Goal: Task Accomplishment & Management: Complete application form

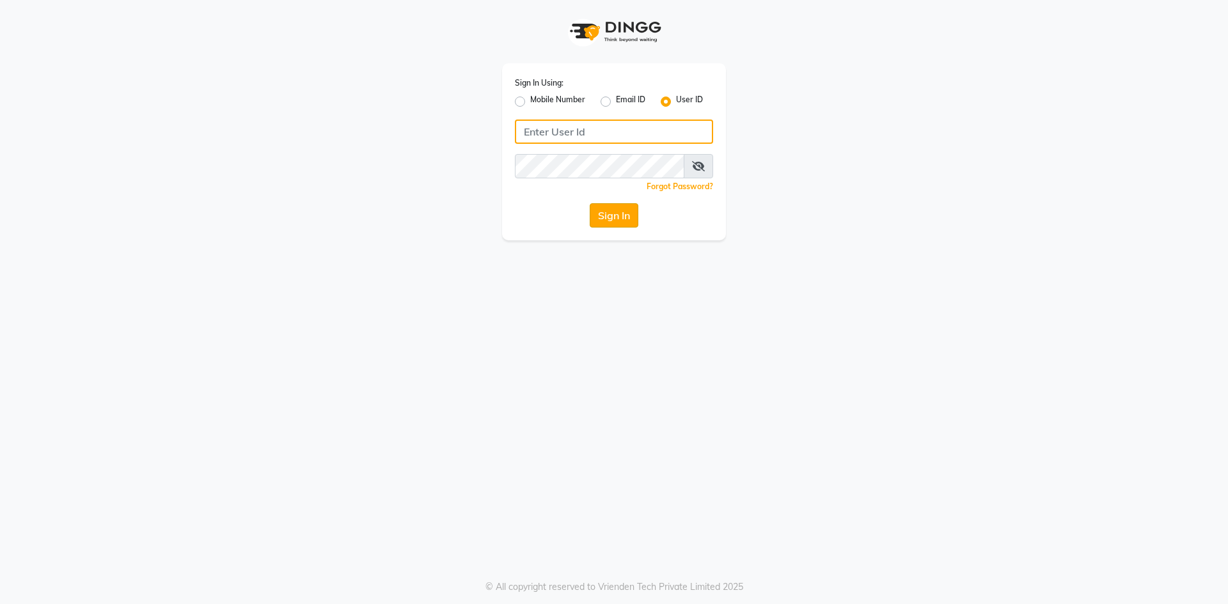
type input "salon82@"
click at [606, 223] on button "Sign In" at bounding box center [614, 215] width 49 height 24
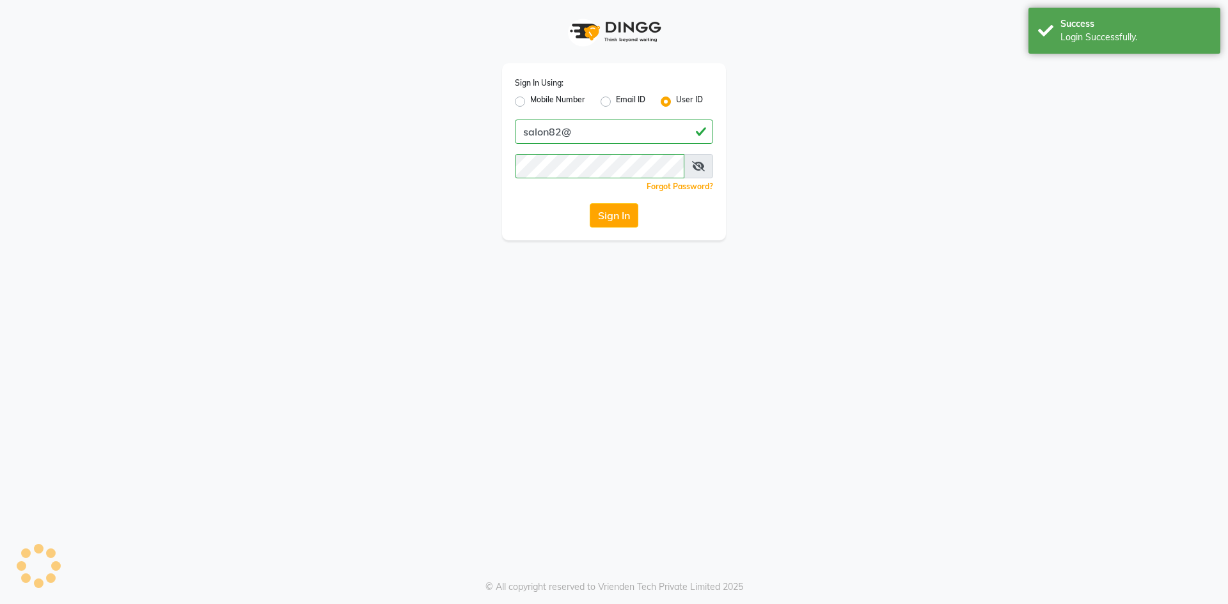
select select "7707"
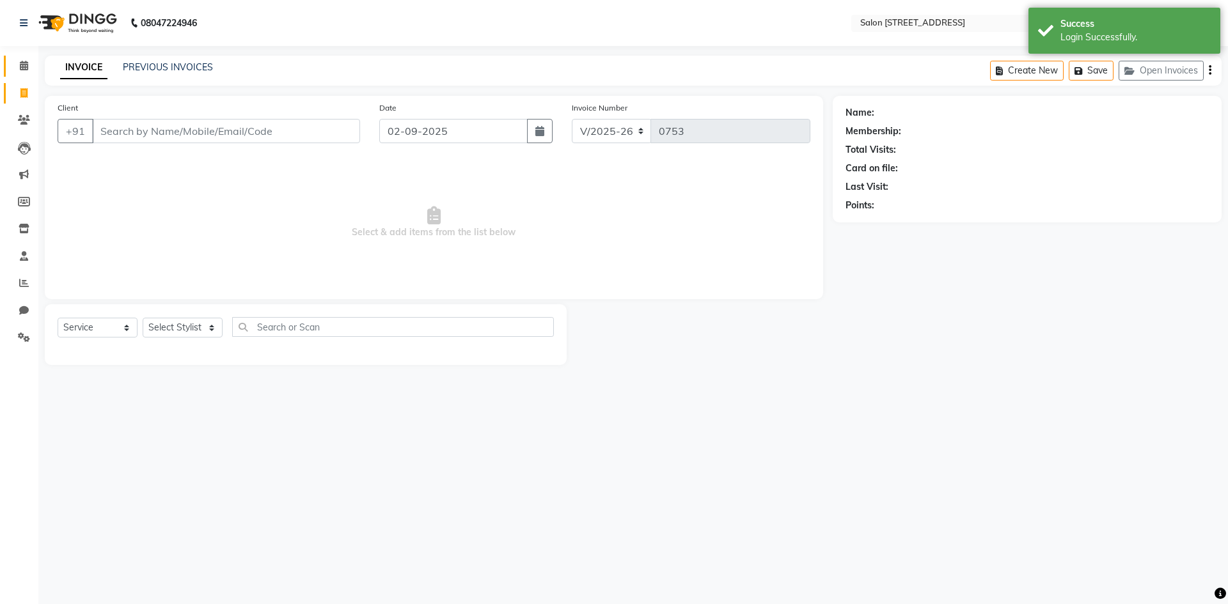
select select "P"
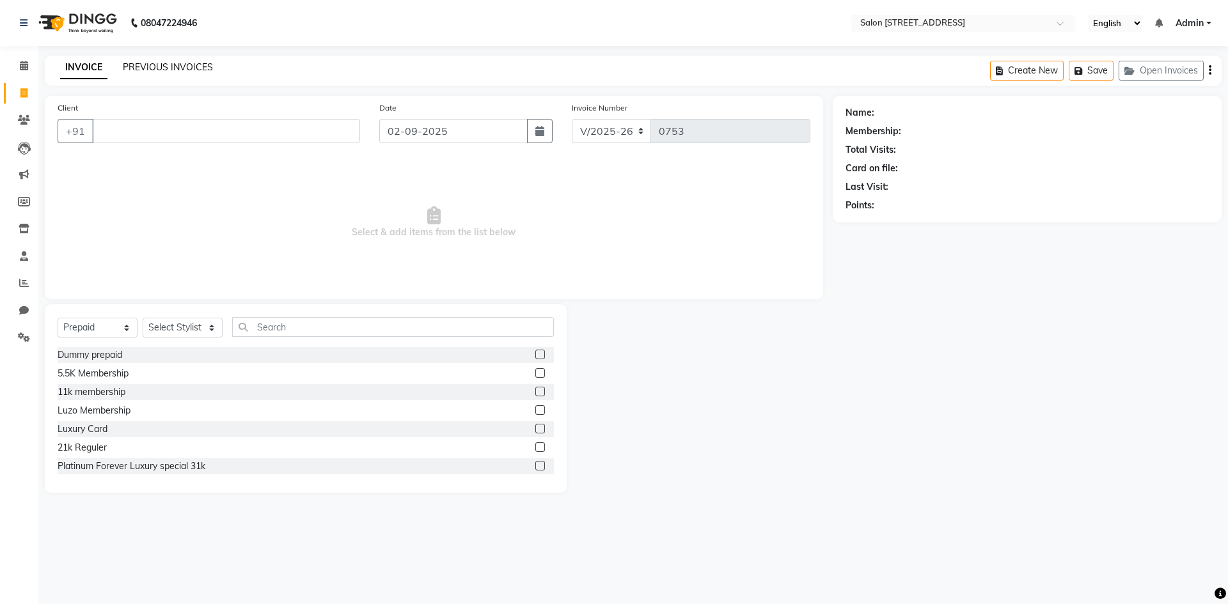
click at [173, 63] on link "PREVIOUS INVOICES" at bounding box center [168, 67] width 90 height 12
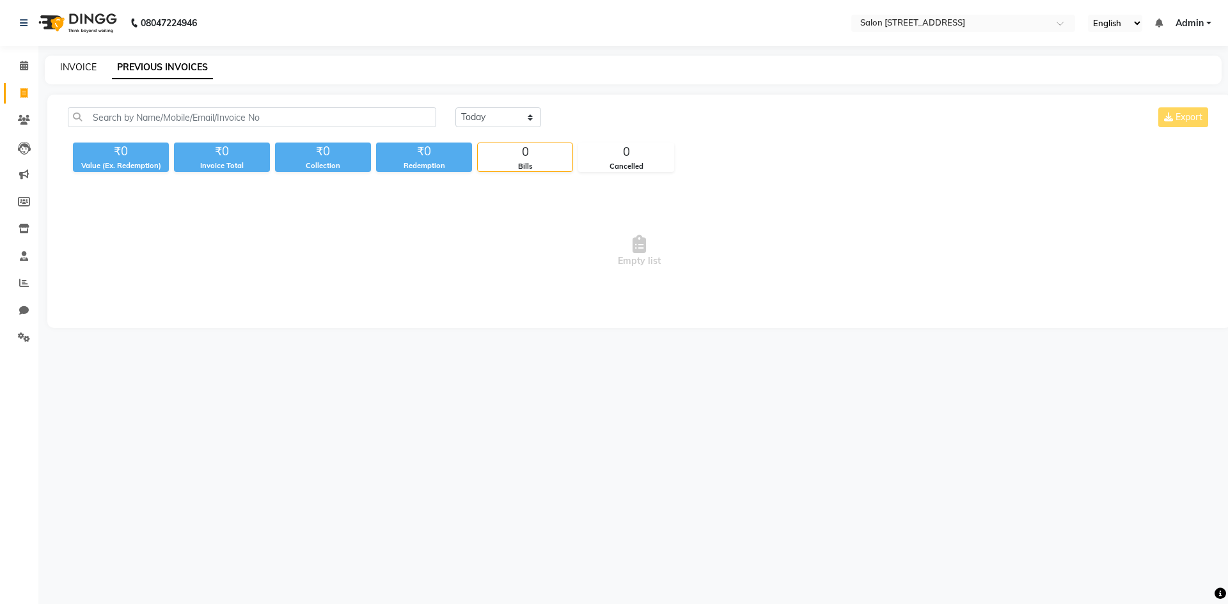
click at [80, 65] on link "INVOICE" at bounding box center [78, 67] width 36 height 12
select select "service"
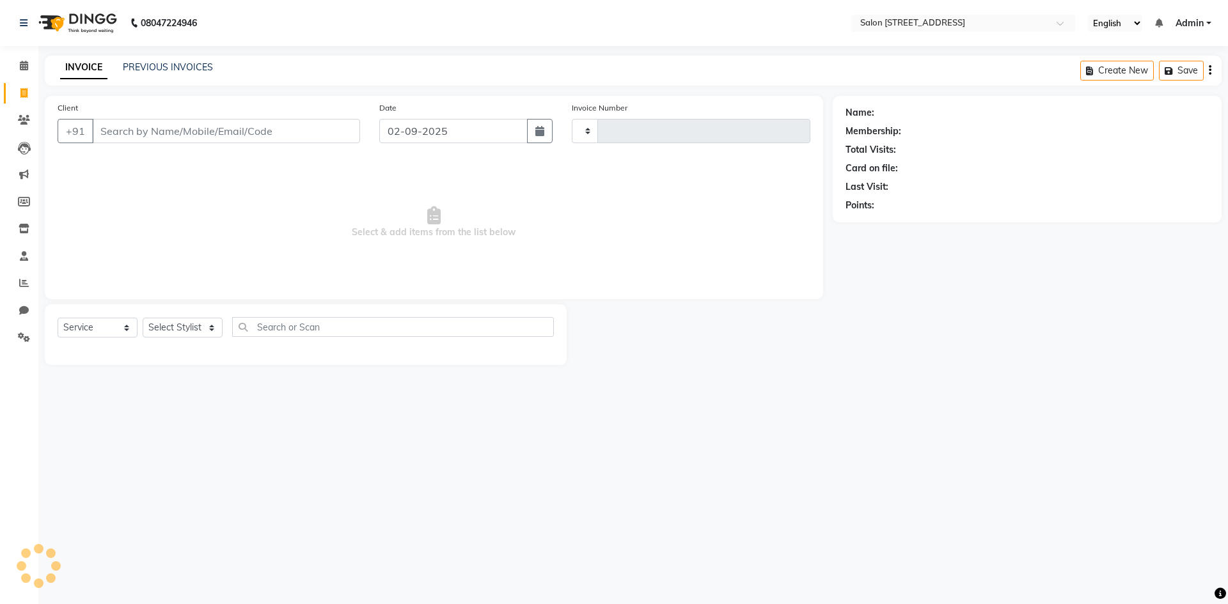
type input "0753"
select select "7707"
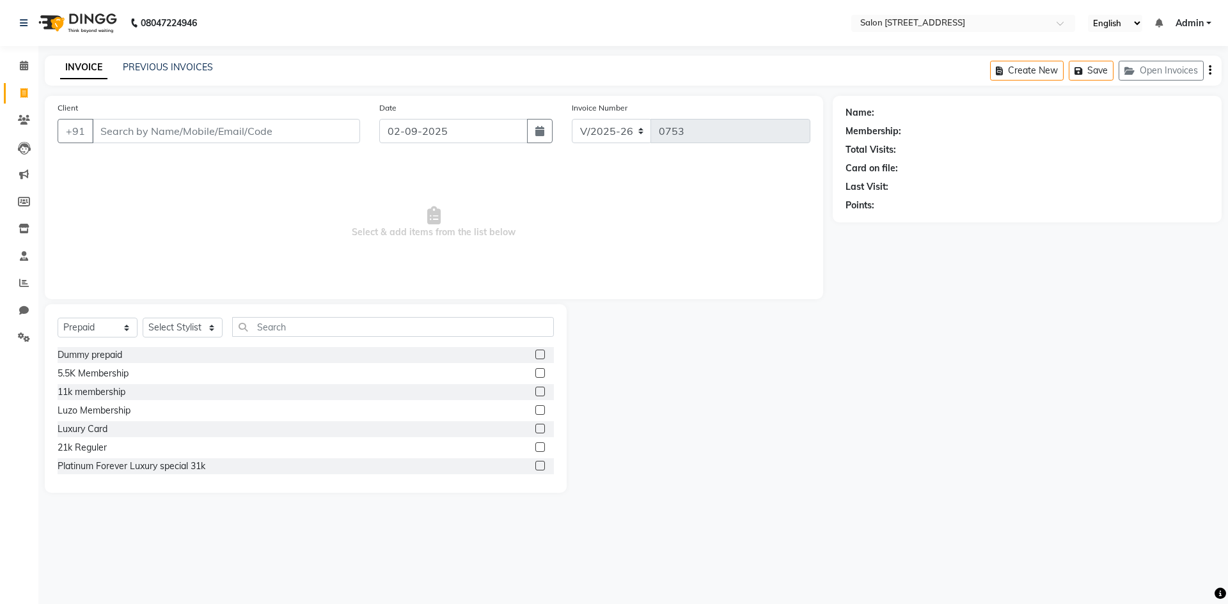
click at [117, 133] on input "Client" at bounding box center [226, 131] width 268 height 24
click at [97, 325] on select "Select Service Product Membership Package Voucher Prepaid Gift Card" at bounding box center [98, 328] width 80 height 20
select select "service"
click at [58, 318] on select "Select Service Product Membership Package Voucher Prepaid Gift Card" at bounding box center [98, 328] width 80 height 20
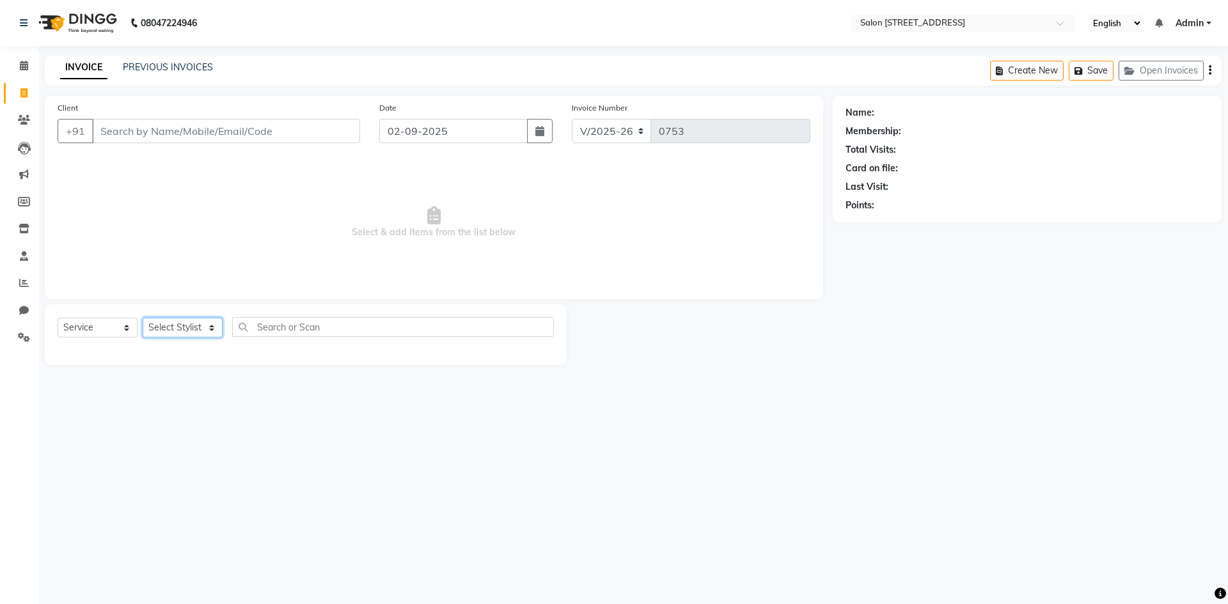
click at [168, 325] on select "Select Stylist Admin Bhupendra Bumoni Khushi Lune Lego pooja Raju ravi" at bounding box center [183, 328] width 80 height 20
select select "68568"
click at [143, 318] on select "Select Stylist Admin Bhupendra Bumoni Khushi Lune Lego pooja Raju ravi" at bounding box center [183, 328] width 80 height 20
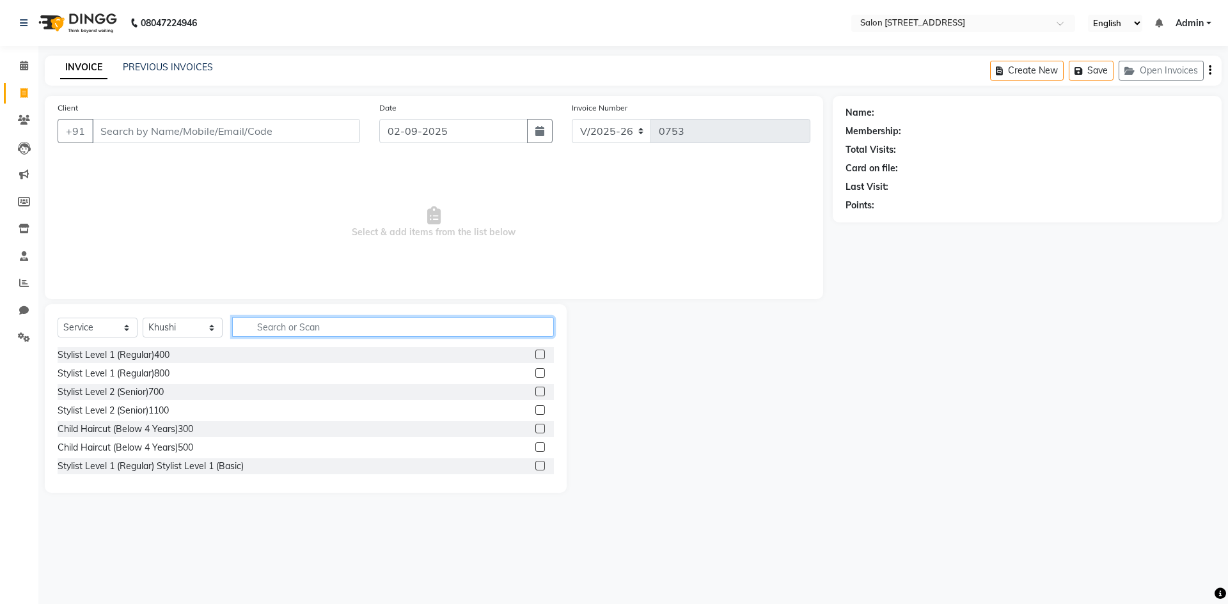
click at [285, 327] on input "text" at bounding box center [393, 327] width 322 height 20
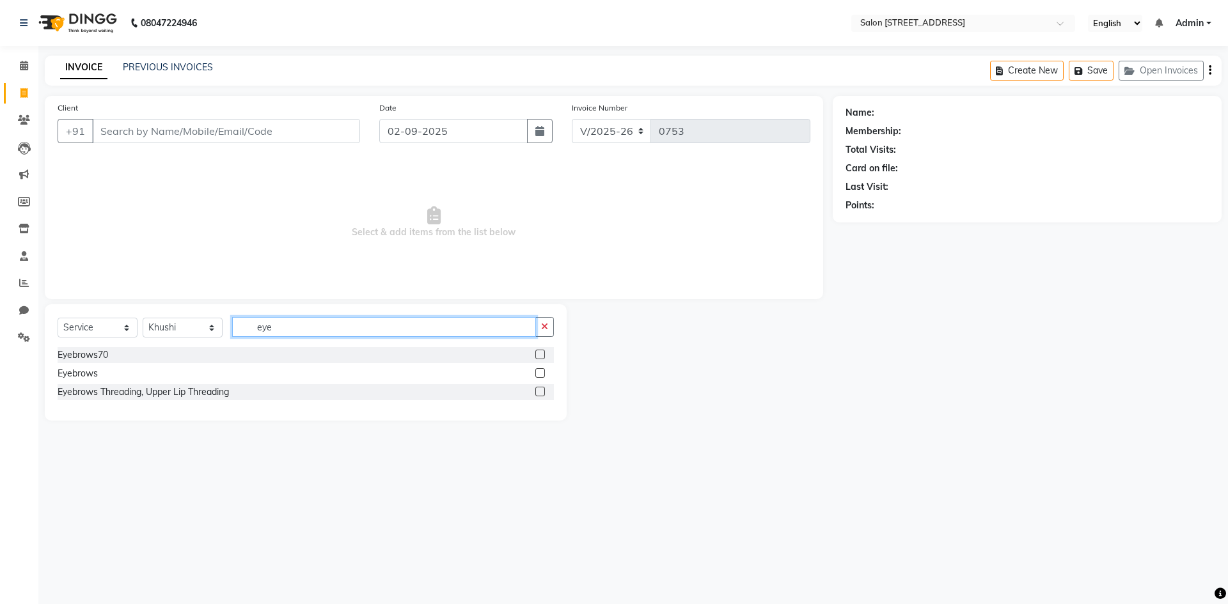
type input "eye"
click at [539, 357] on label at bounding box center [540, 355] width 10 height 10
click at [539, 357] on input "checkbox" at bounding box center [539, 355] width 8 height 8
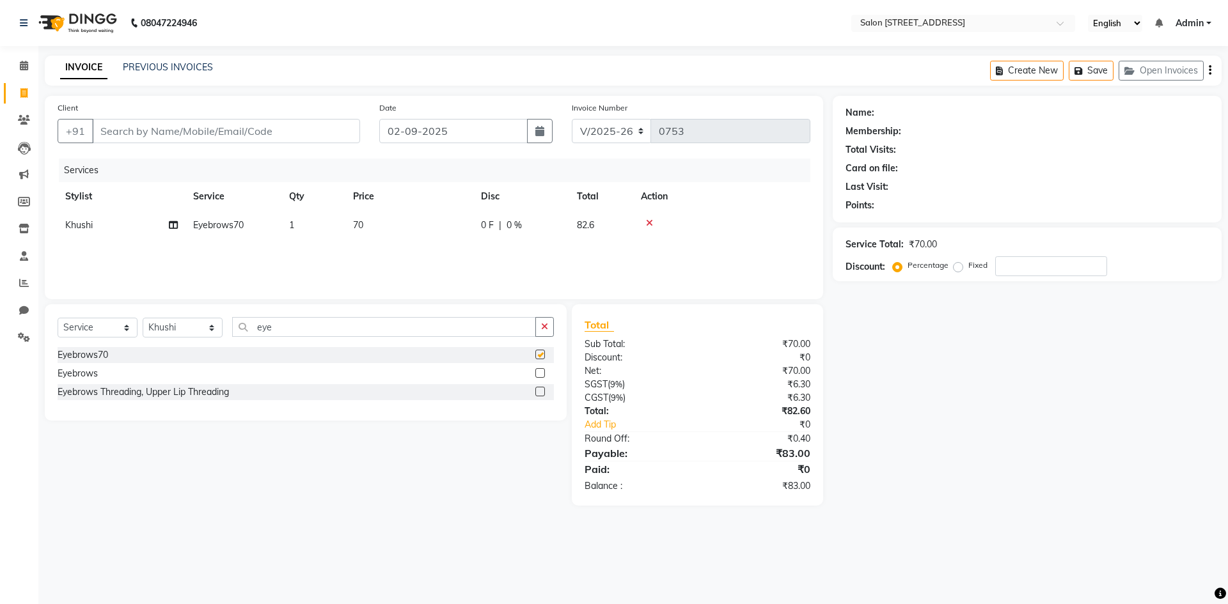
checkbox input "false"
click at [380, 325] on input "eye" at bounding box center [384, 327] width 304 height 20
type input "e"
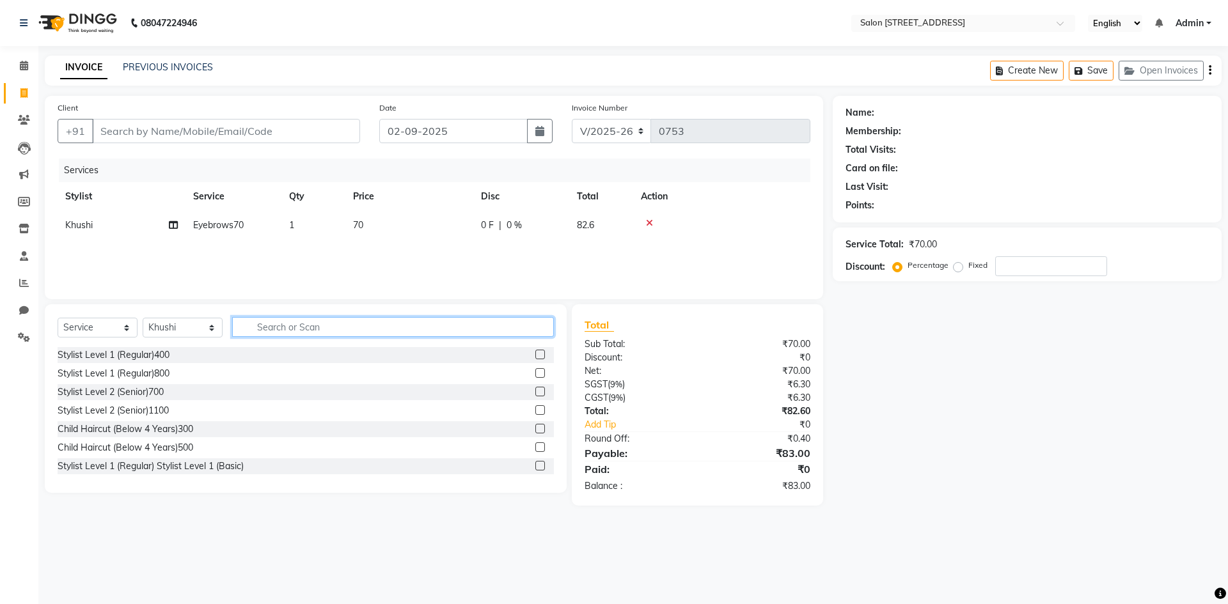
click at [292, 329] on input "text" at bounding box center [393, 327] width 322 height 20
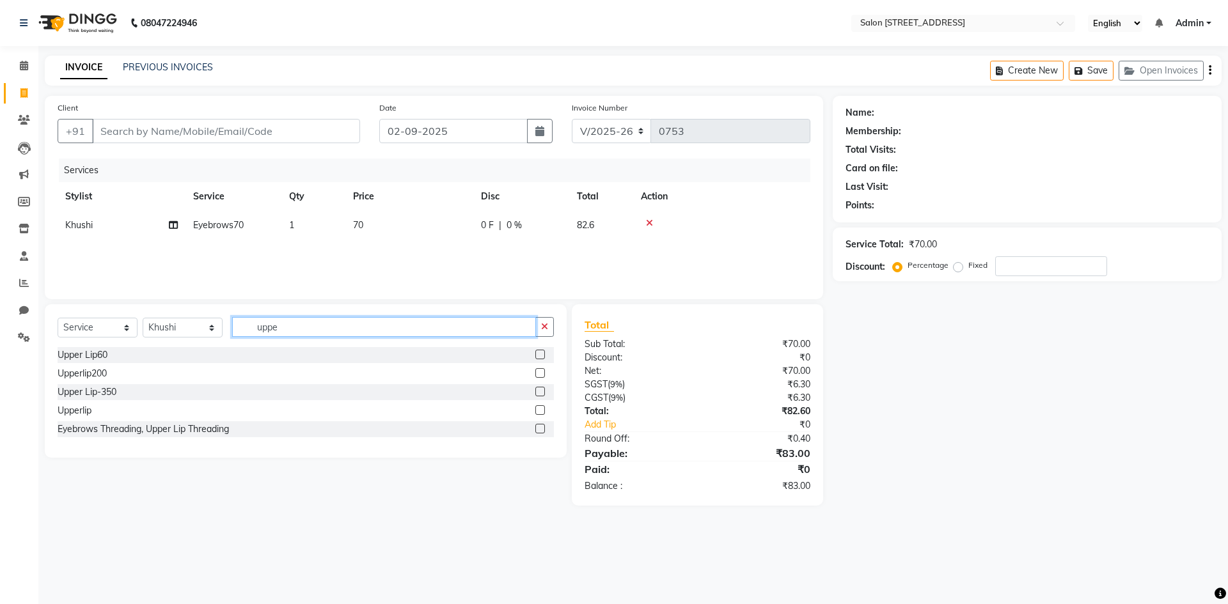
type input "uppe"
click at [541, 359] on label at bounding box center [540, 355] width 10 height 10
click at [541, 359] on input "checkbox" at bounding box center [539, 355] width 8 height 8
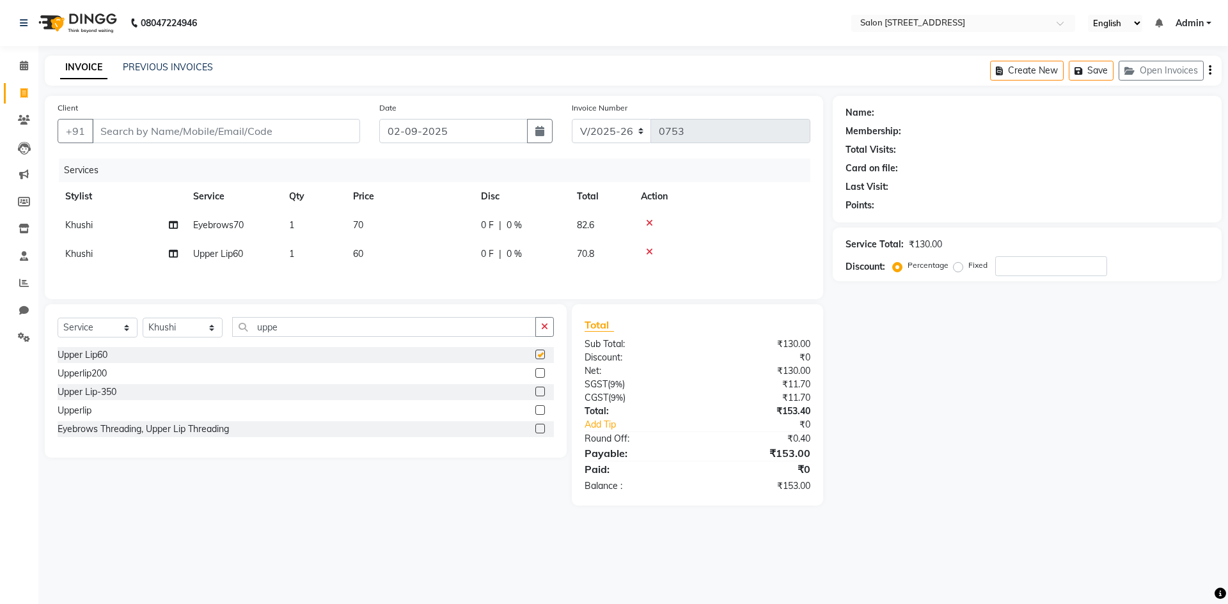
checkbox input "false"
click at [409, 332] on input "uppe" at bounding box center [384, 327] width 304 height 20
type input "u"
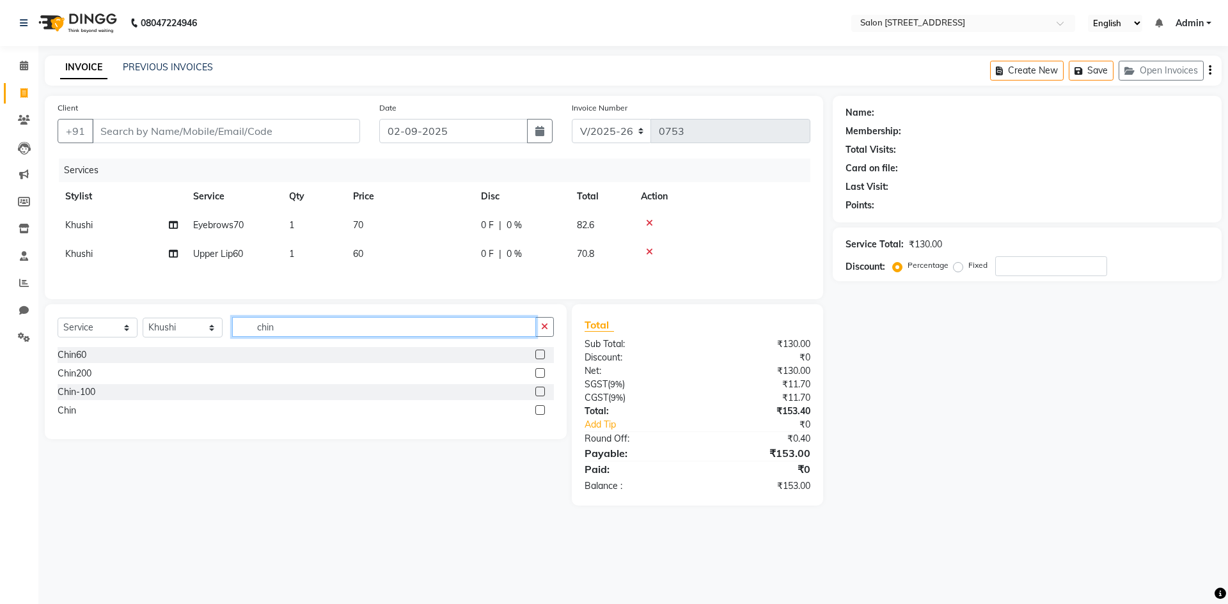
type input "chin"
click at [538, 375] on label at bounding box center [540, 373] width 10 height 10
click at [538, 375] on input "checkbox" at bounding box center [539, 374] width 8 height 8
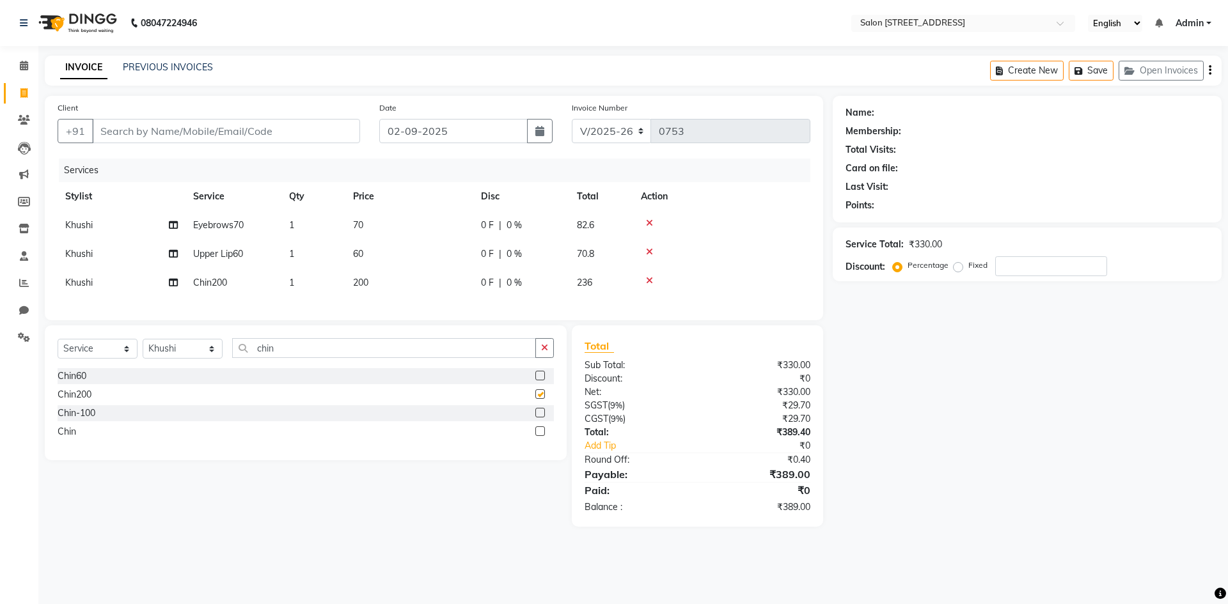
checkbox input "false"
click at [370, 358] on input "chin" at bounding box center [384, 348] width 304 height 20
type input "c"
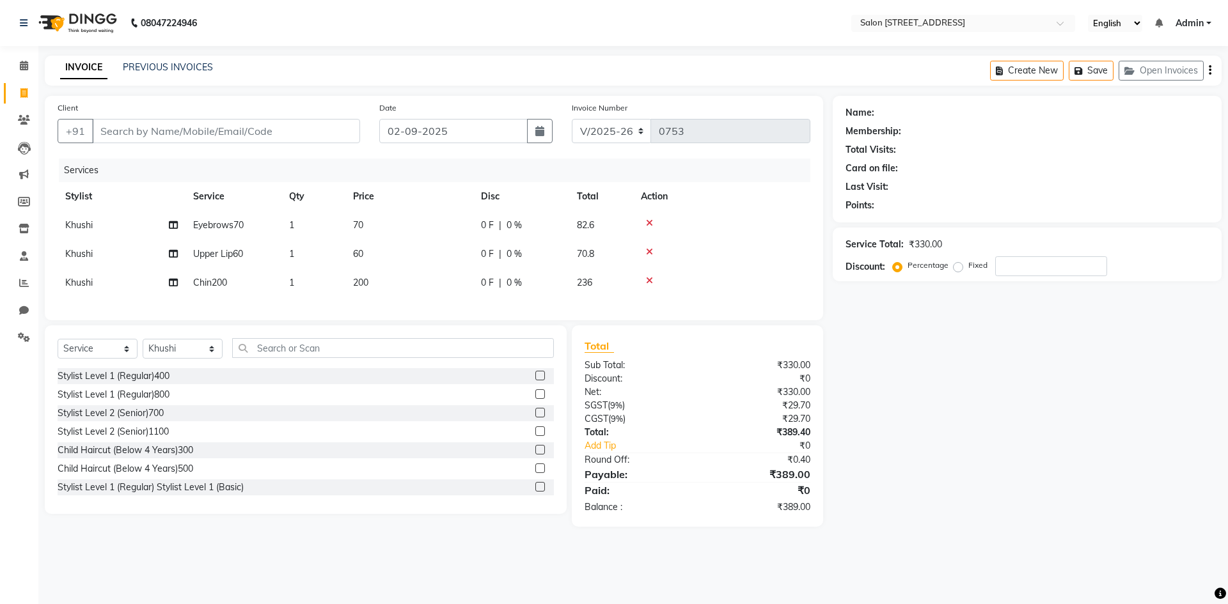
click at [648, 253] on icon at bounding box center [649, 251] width 7 height 9
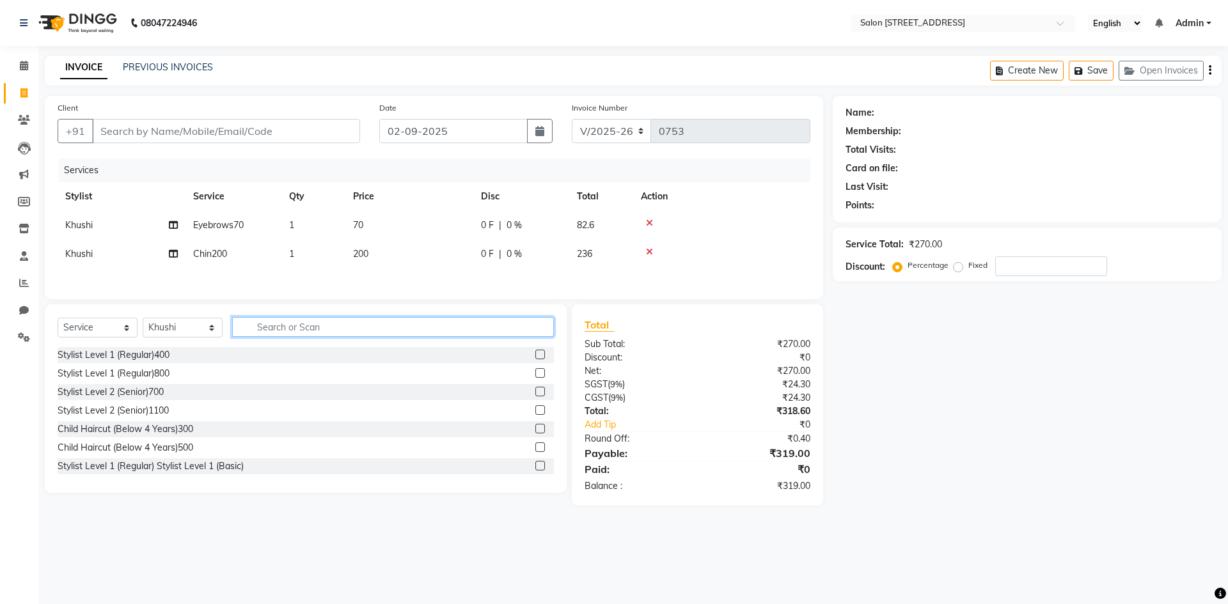
click at [416, 337] on input "text" at bounding box center [393, 327] width 322 height 20
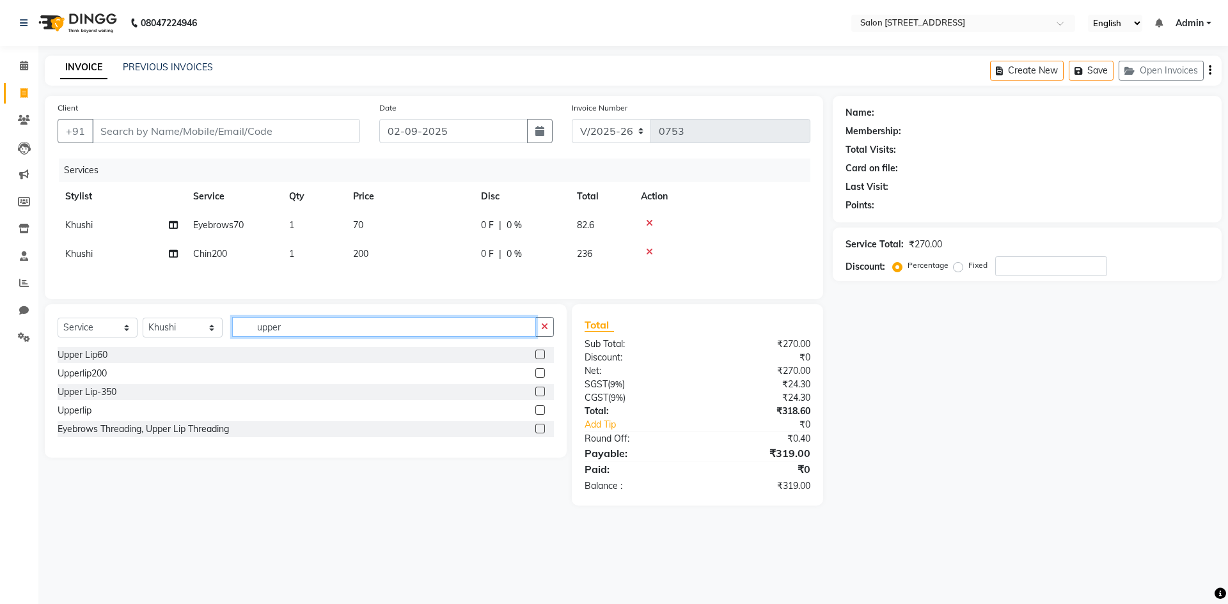
type input "upper"
click at [537, 374] on label at bounding box center [540, 373] width 10 height 10
click at [537, 374] on input "checkbox" at bounding box center [539, 374] width 8 height 8
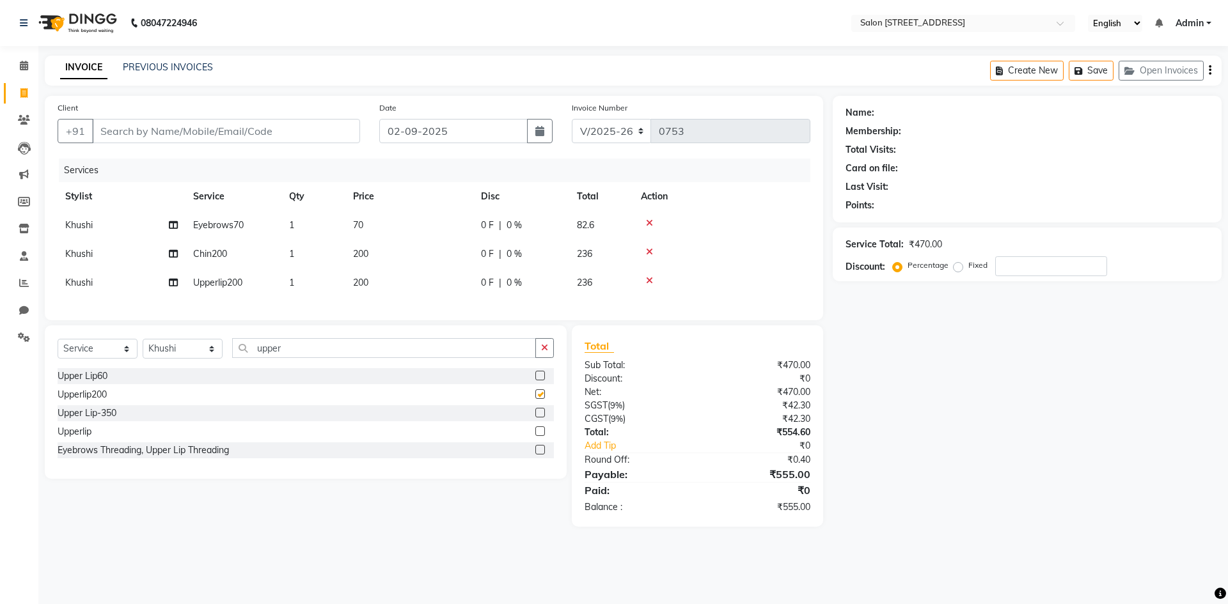
checkbox input "false"
click at [435, 358] on input "upper" at bounding box center [384, 348] width 304 height 20
type input "u"
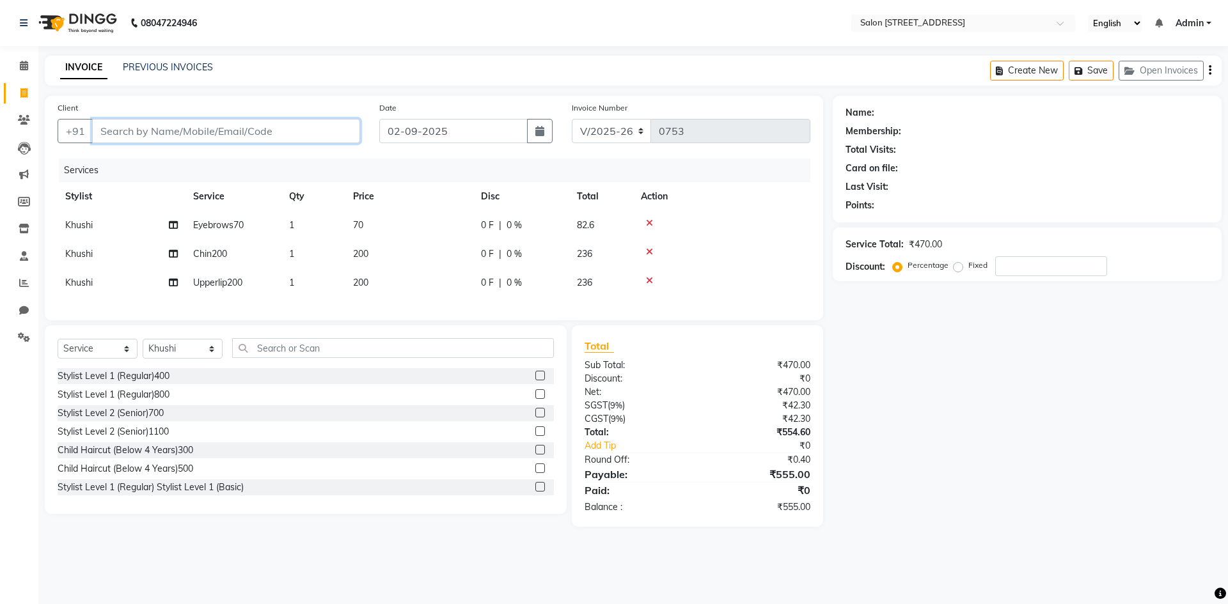
click at [209, 128] on input "Client" at bounding box center [226, 131] width 268 height 24
type input "6"
type input "0"
type input "6205367974"
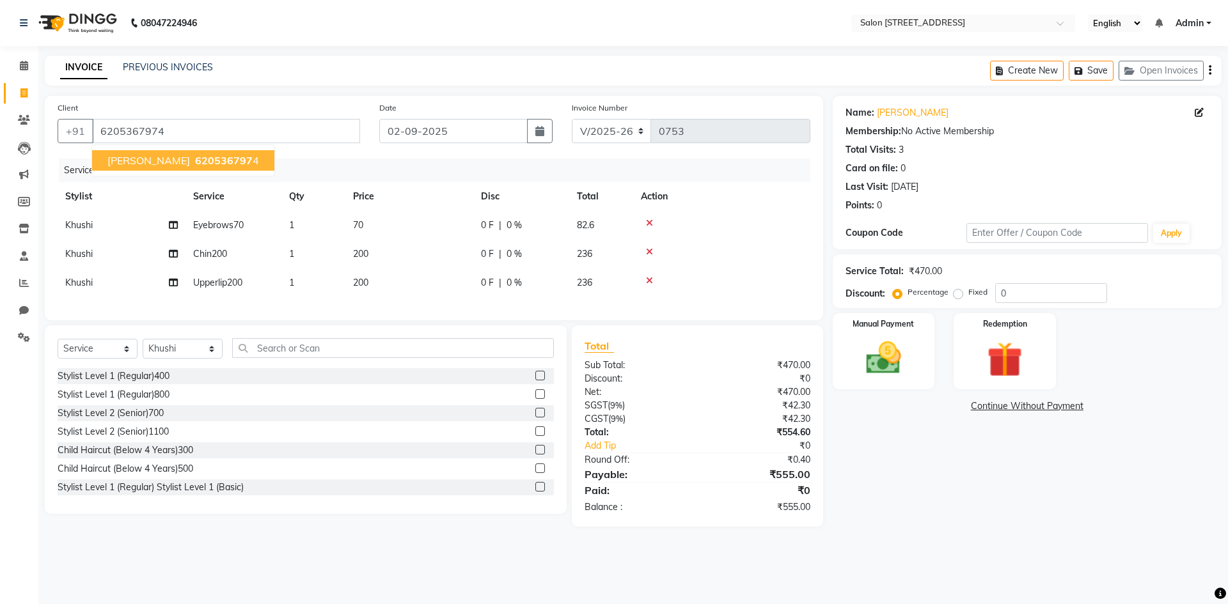
click at [192, 160] on ngb-highlight "620536797 4" at bounding box center [225, 160] width 66 height 13
click at [872, 338] on img at bounding box center [883, 358] width 59 height 42
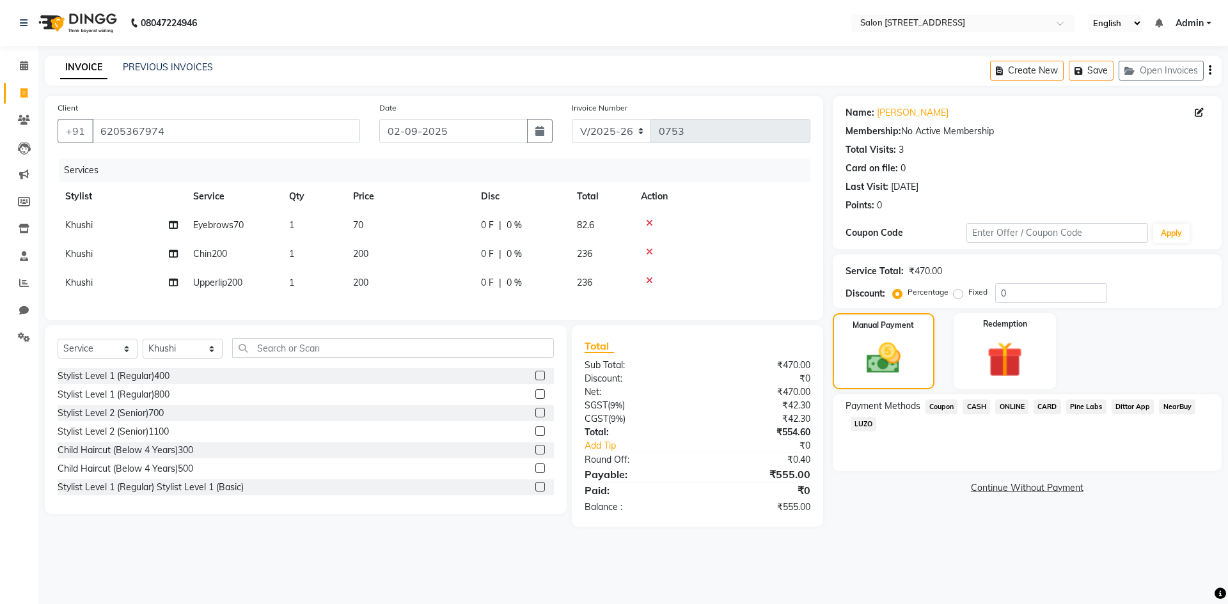
click at [1018, 407] on span "ONLINE" at bounding box center [1011, 407] width 33 height 15
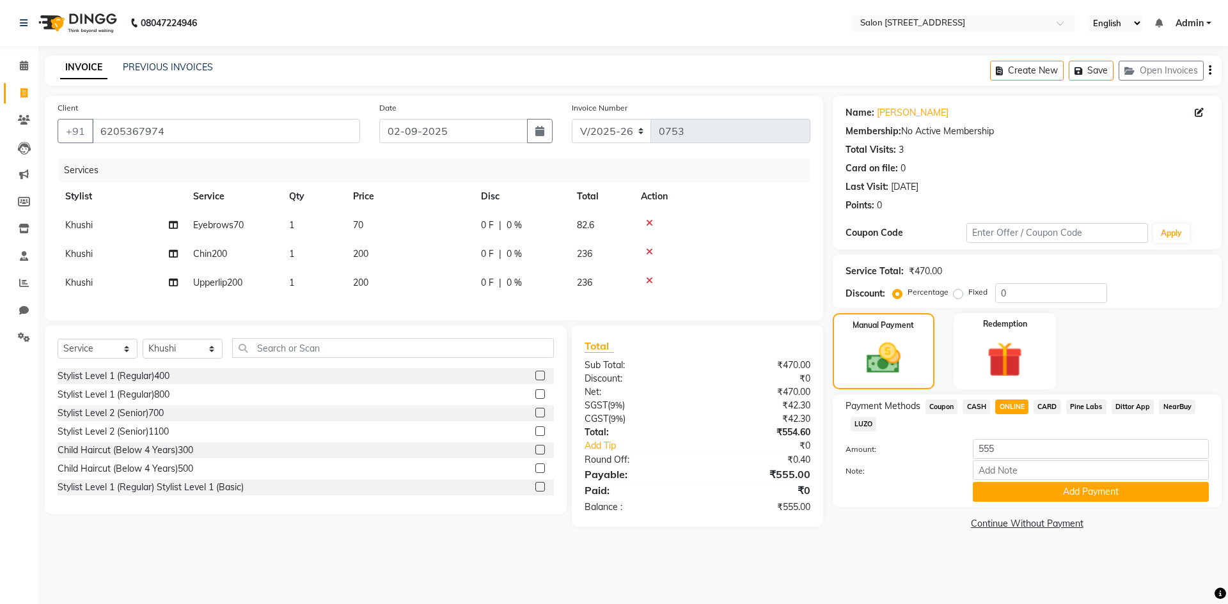
click at [1145, 502] on div "Payment Methods Coupon CASH ONLINE CARD Pine Labs Dittor App NearBuy LUZO Amoun…" at bounding box center [1027, 451] width 389 height 113
click at [1098, 490] on button "Add Payment" at bounding box center [1091, 492] width 236 height 20
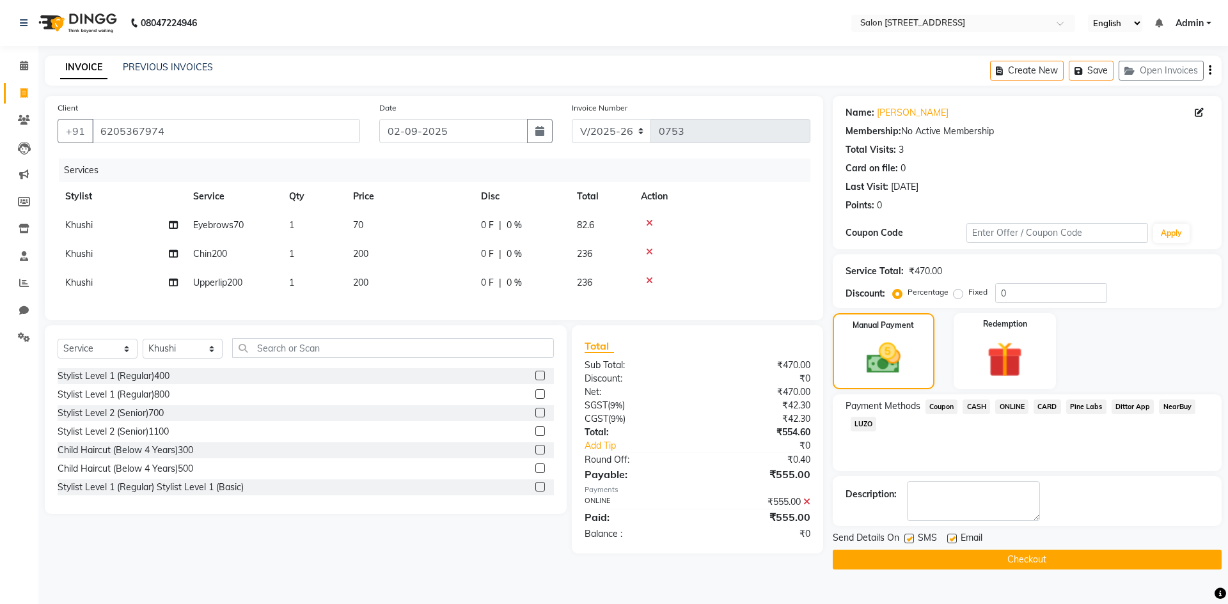
click at [1078, 560] on button "Checkout" at bounding box center [1027, 560] width 389 height 20
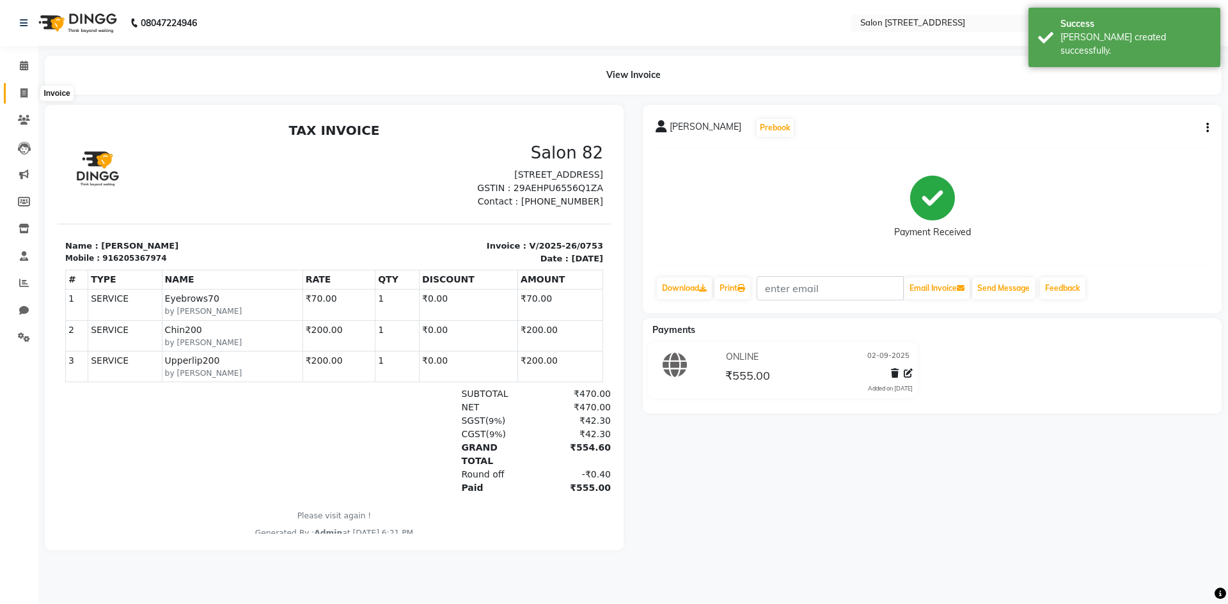
click at [24, 93] on icon at bounding box center [23, 93] width 7 height 10
select select "service"
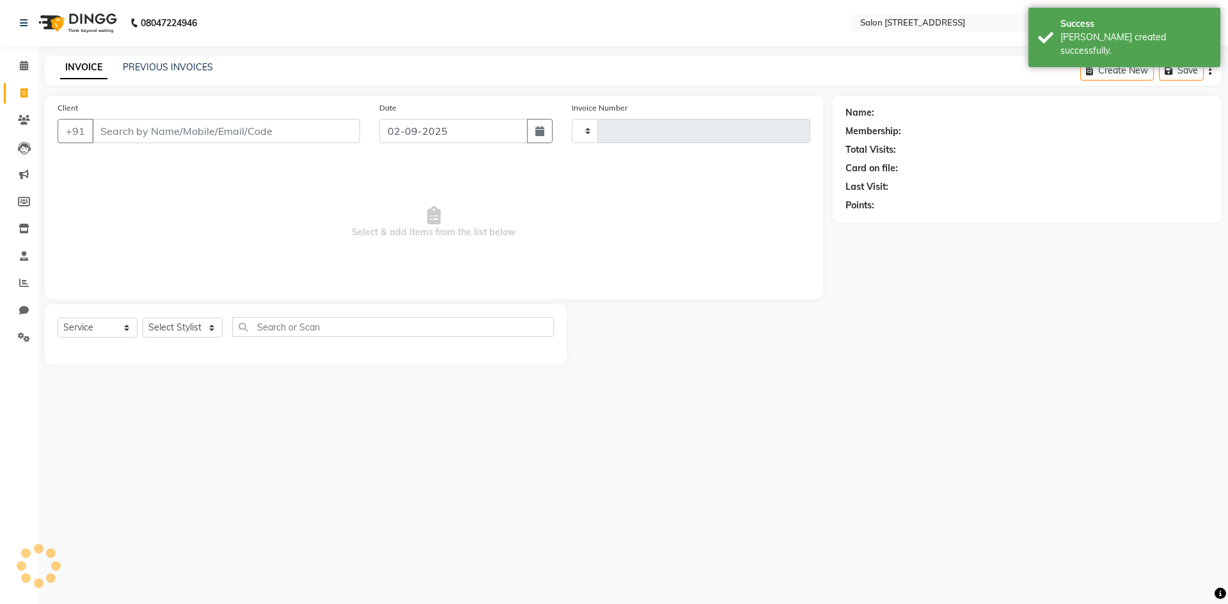
type input "0754"
select select "7707"
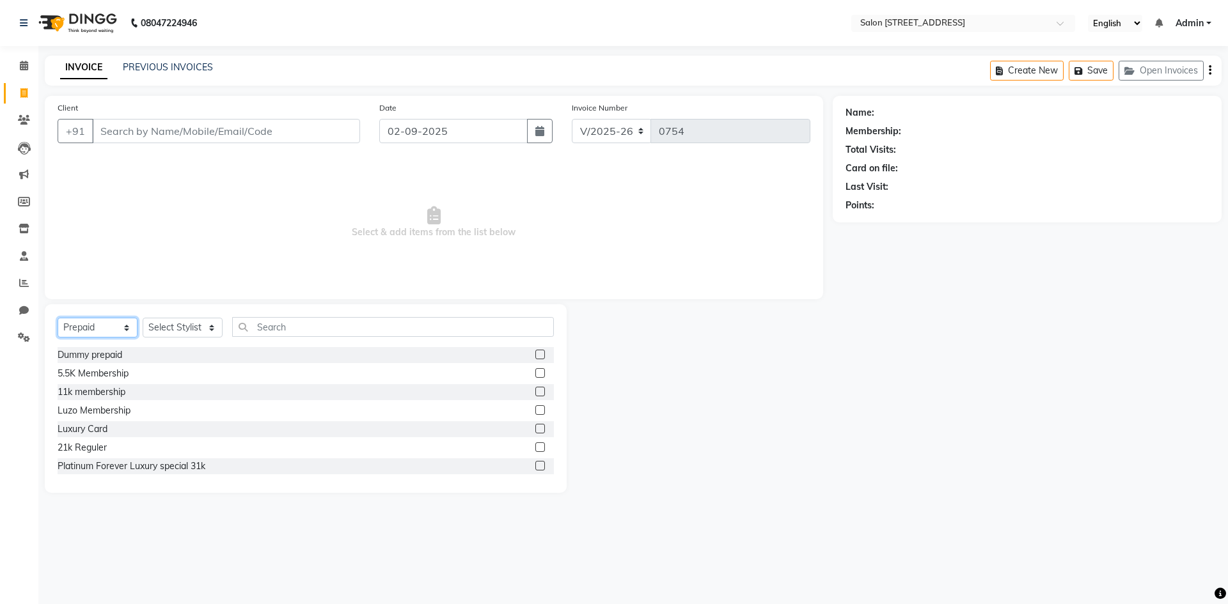
click at [111, 331] on select "Select Service Product Membership Package Voucher Prepaid Gift Card" at bounding box center [98, 328] width 80 height 20
select select "service"
click at [58, 318] on select "Select Service Product Membership Package Voucher Prepaid Gift Card" at bounding box center [98, 328] width 80 height 20
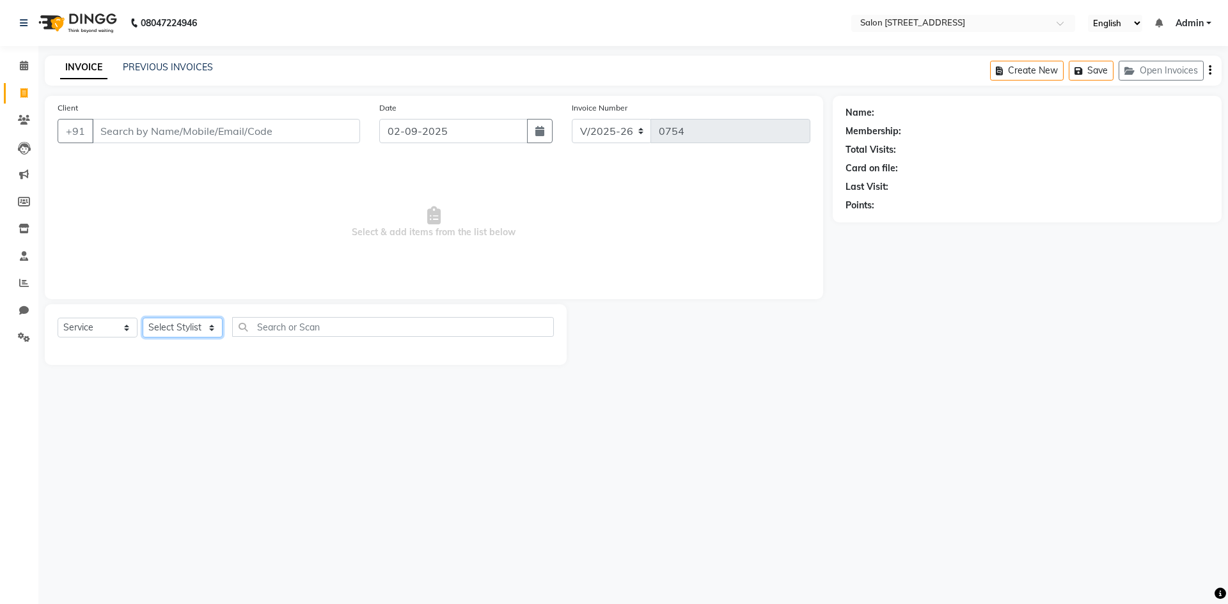
click at [178, 331] on select "Select Stylist Admin Bhupendra Bumoni Khushi Lune Lego pooja Raju ravi" at bounding box center [183, 328] width 80 height 20
select select "70381"
click at [143, 318] on select "Select Stylist Admin Bhupendra Bumoni Khushi Lune Lego pooja Raju ravi" at bounding box center [183, 328] width 80 height 20
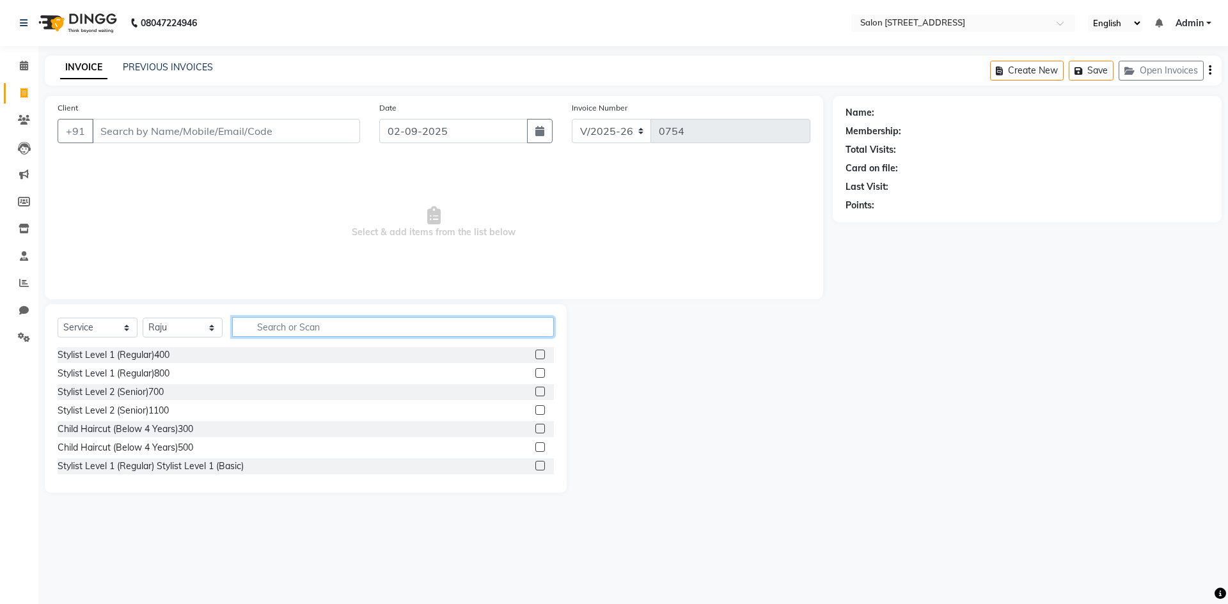
click at [314, 323] on input "text" at bounding box center [393, 327] width 322 height 20
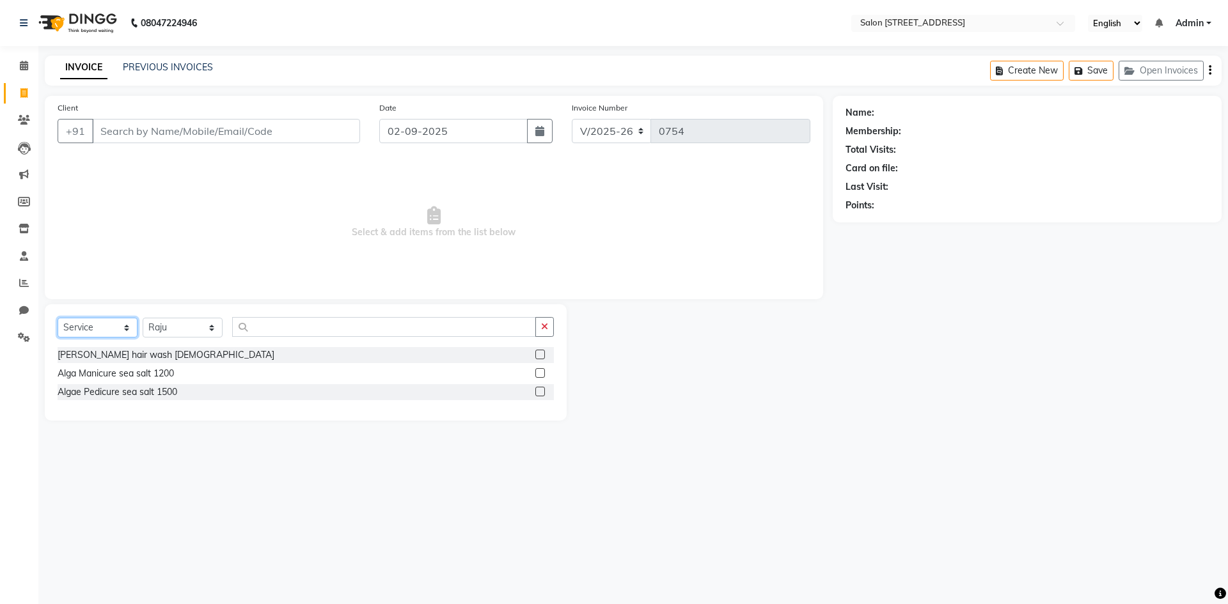
click at [97, 323] on select "Select Service Product Membership Package Voucher Prepaid Gift Card" at bounding box center [98, 328] width 80 height 20
click at [58, 318] on select "Select Service Product Membership Package Voucher Prepaid Gift Card" at bounding box center [98, 328] width 80 height 20
click at [188, 327] on select "Select Stylist Admin Bhupendra Bumoni Khushi Lune Lego pooja Raju ravi" at bounding box center [183, 328] width 80 height 20
select select "84441"
click at [143, 318] on select "Select Stylist Admin Bhupendra Bumoni Khushi Lune Lego pooja Raju ravi" at bounding box center [183, 328] width 80 height 20
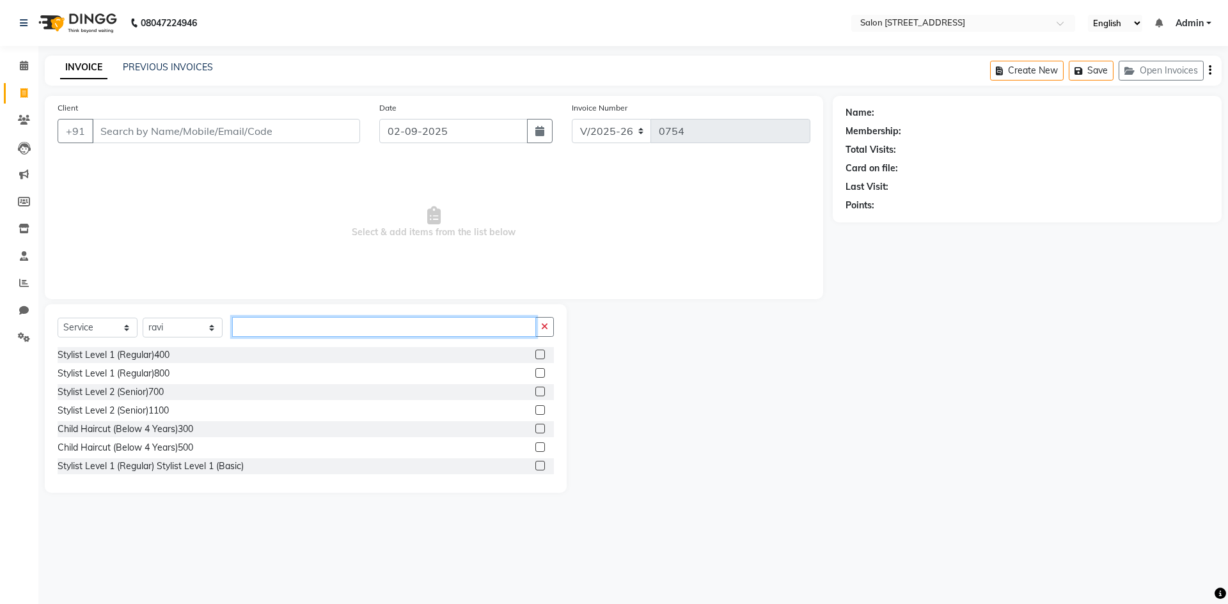
click at [268, 325] on input "text" at bounding box center [384, 327] width 304 height 20
click at [535, 355] on label at bounding box center [540, 355] width 10 height 10
click at [535, 355] on input "checkbox" at bounding box center [539, 355] width 8 height 8
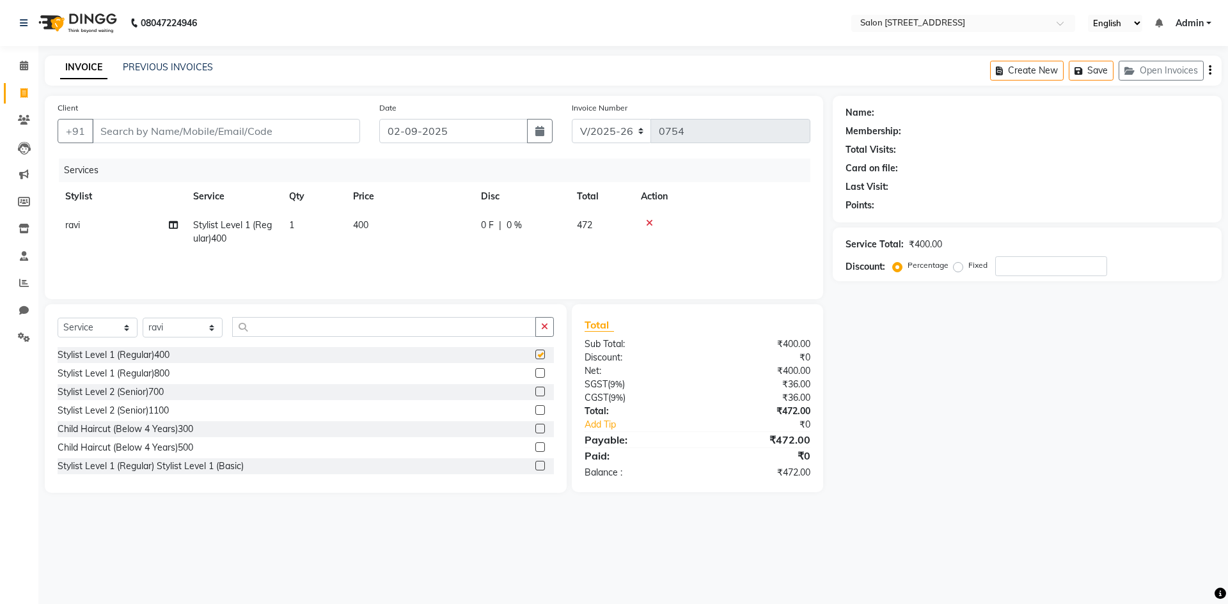
checkbox input "false"
click at [284, 327] on input "text" at bounding box center [384, 327] width 304 height 20
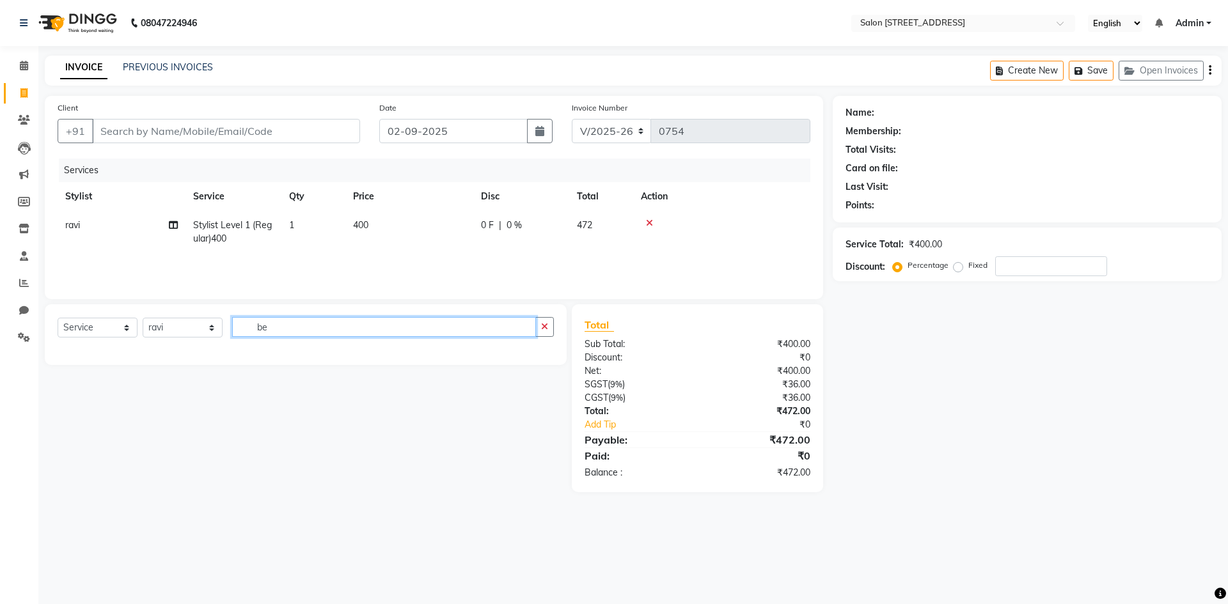
type input "b"
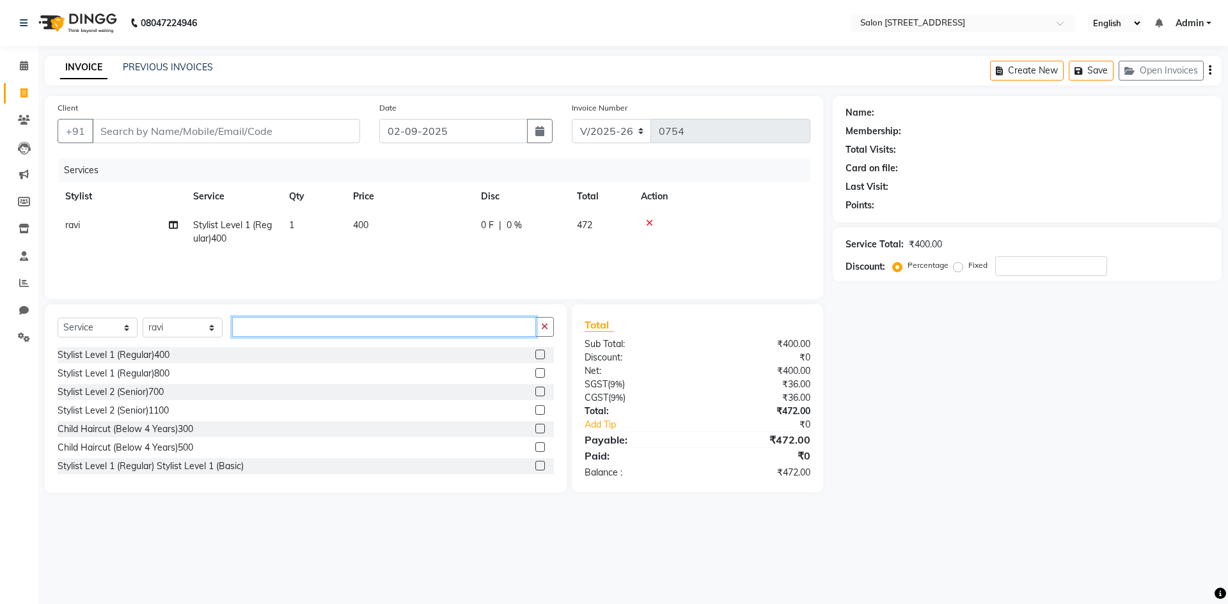
click at [308, 322] on input "text" at bounding box center [384, 327] width 304 height 20
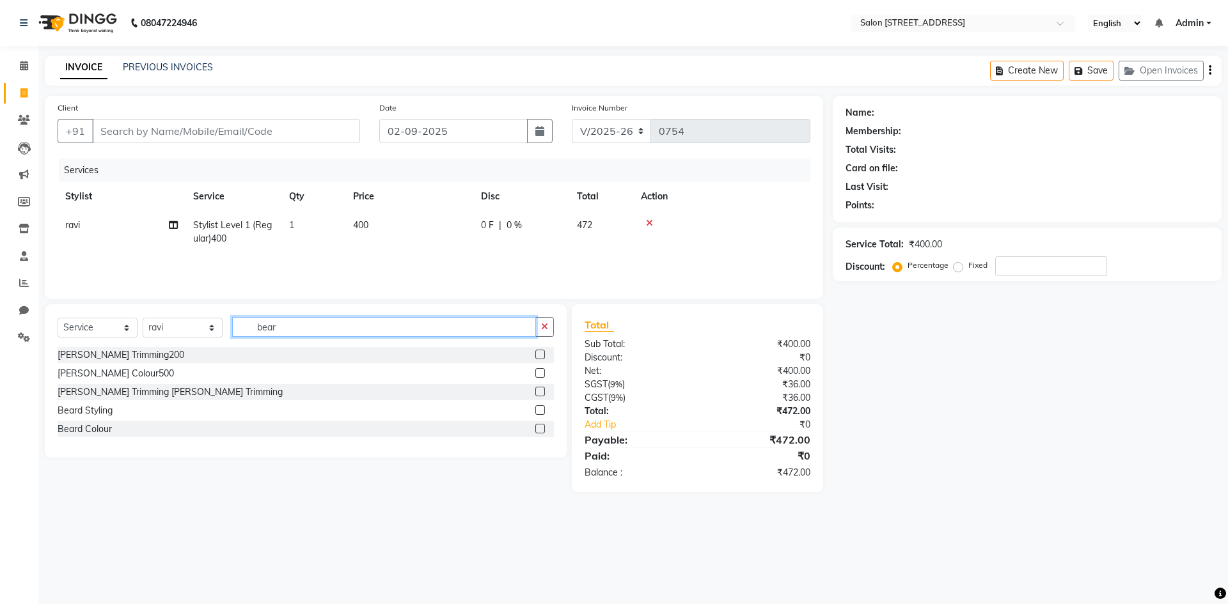
type input "bear"
click at [540, 352] on label at bounding box center [540, 355] width 10 height 10
click at [540, 352] on input "checkbox" at bounding box center [539, 355] width 8 height 8
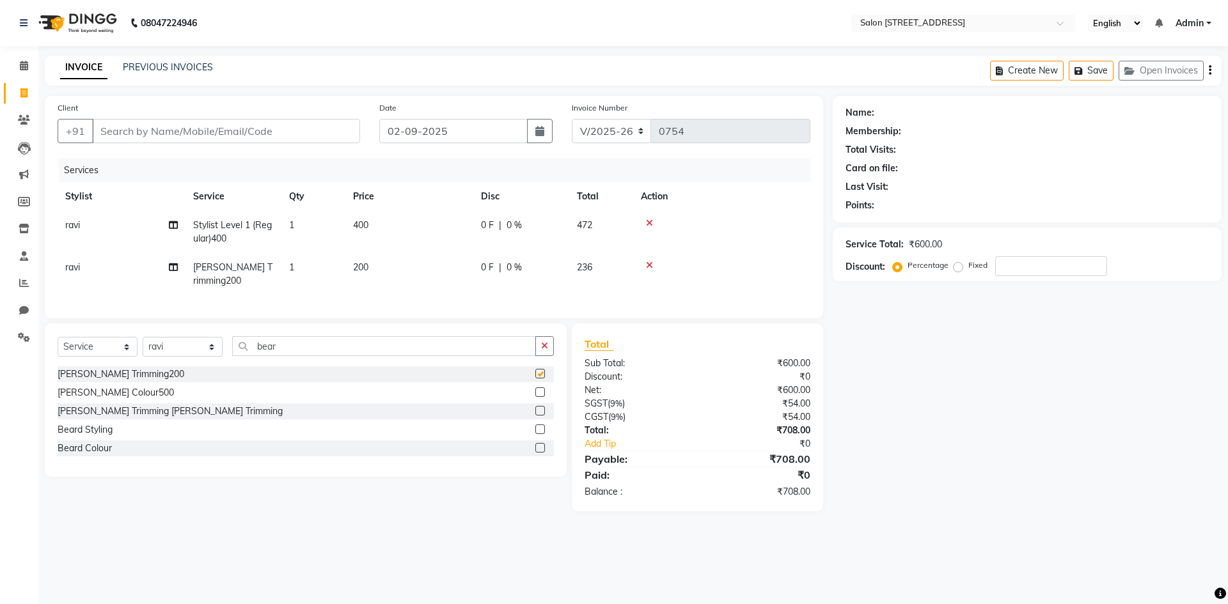
checkbox input "false"
click at [355, 356] on input "bear" at bounding box center [384, 346] width 304 height 20
type input "b"
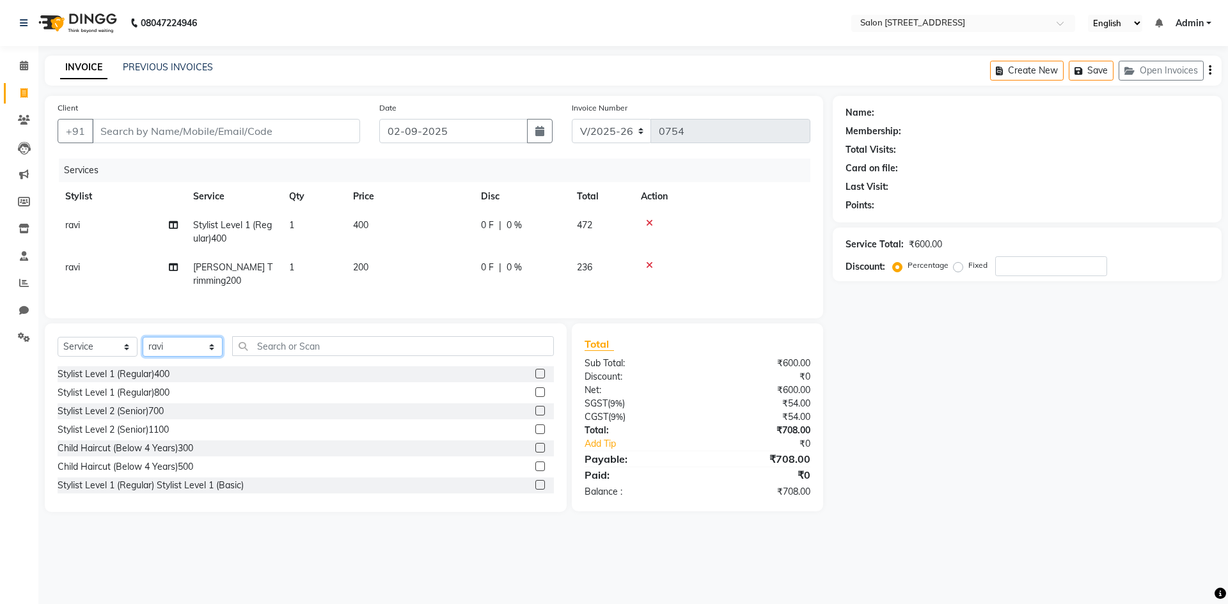
click at [205, 353] on select "Select Stylist Admin Bhupendra Bumoni Khushi Lune Lego pooja Raju ravi" at bounding box center [183, 347] width 80 height 20
select select "70381"
click at [143, 347] on select "Select Stylist Admin Bhupendra Bumoni Khushi Lune Lego pooja Raju ravi" at bounding box center [183, 347] width 80 height 20
click at [289, 356] on input "text" at bounding box center [393, 346] width 322 height 20
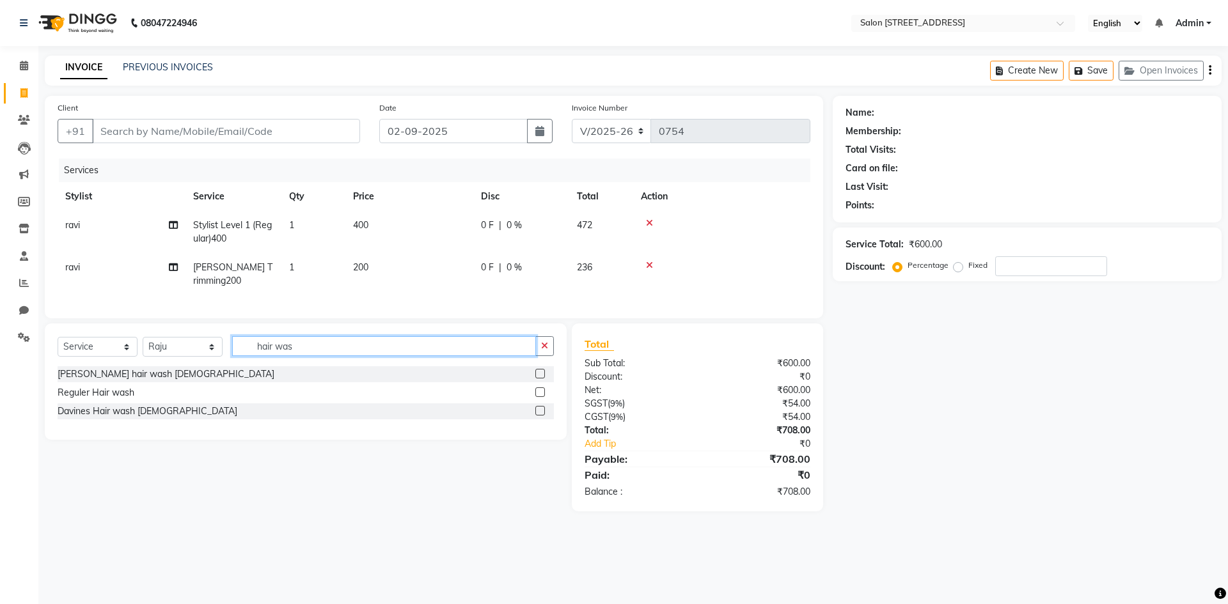
type input "hair was"
click at [540, 397] on label at bounding box center [540, 392] width 10 height 10
click at [540, 397] on input "checkbox" at bounding box center [539, 393] width 8 height 8
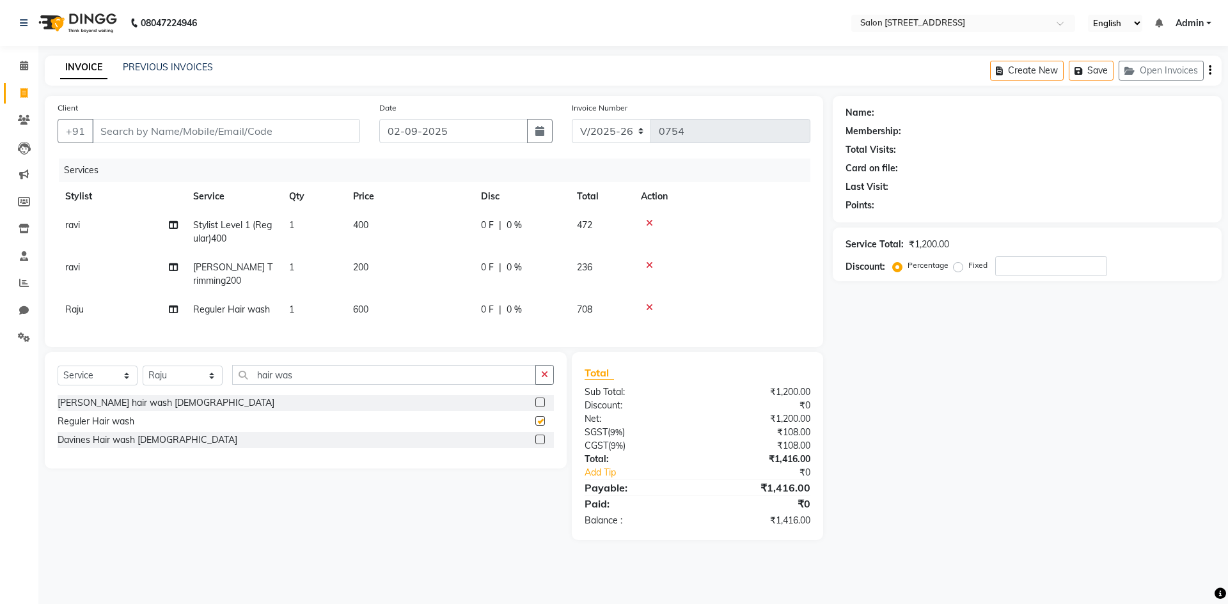
checkbox input "false"
click at [853, 320] on div "Name: Membership: Total Visits: Card on file: Last Visit: Points: Service Total…" at bounding box center [1032, 318] width 398 height 444
click at [181, 133] on input "Client" at bounding box center [226, 131] width 268 height 24
type input "7"
type input "0"
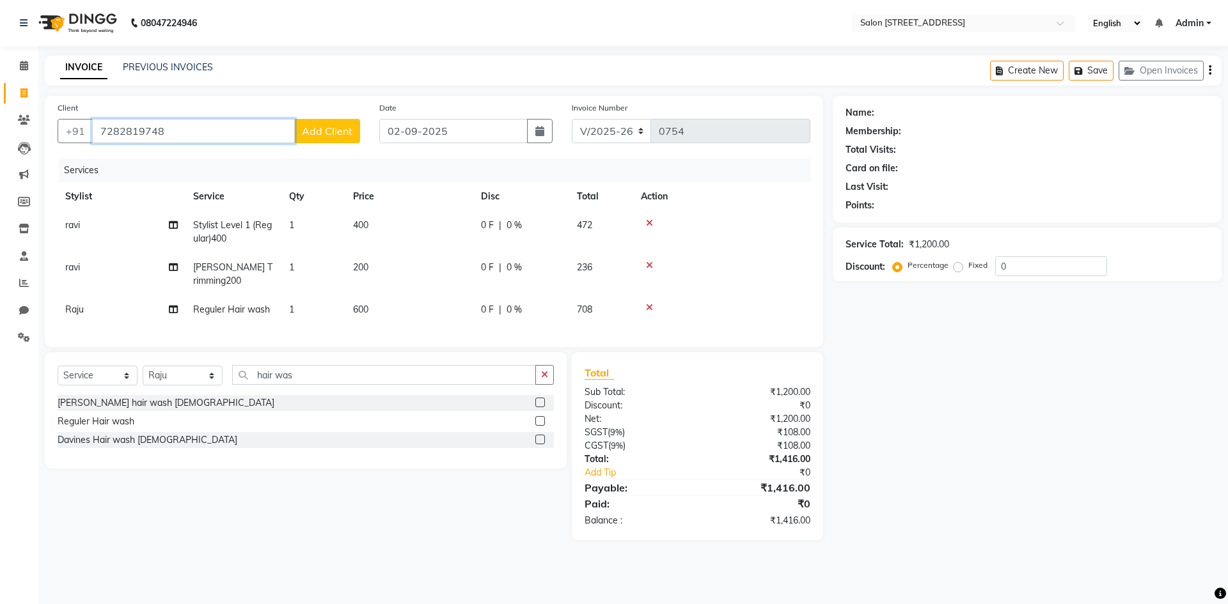
type input "7282819748"
click at [323, 135] on span "Add Client" at bounding box center [327, 131] width 51 height 13
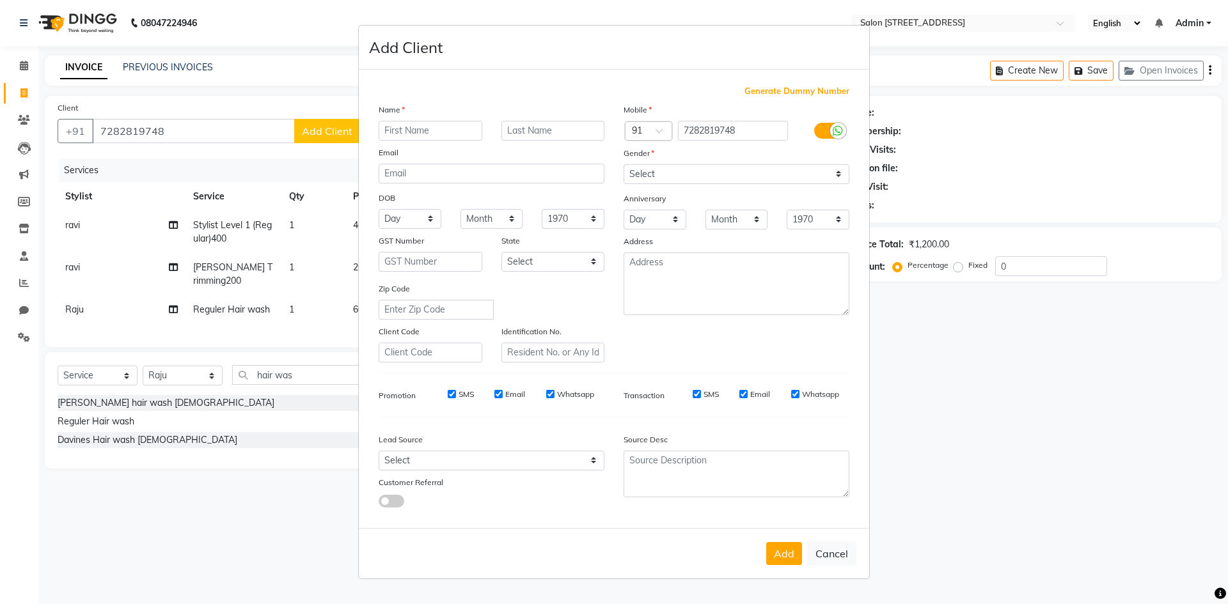
click at [443, 125] on input "text" at bounding box center [431, 131] width 104 height 20
type input "Raj"
click at [671, 179] on select "Select Male Female Other Prefer Not To Say" at bounding box center [736, 174] width 226 height 20
select select "male"
click at [623, 164] on select "Select Male Female Other Prefer Not To Say" at bounding box center [736, 174] width 226 height 20
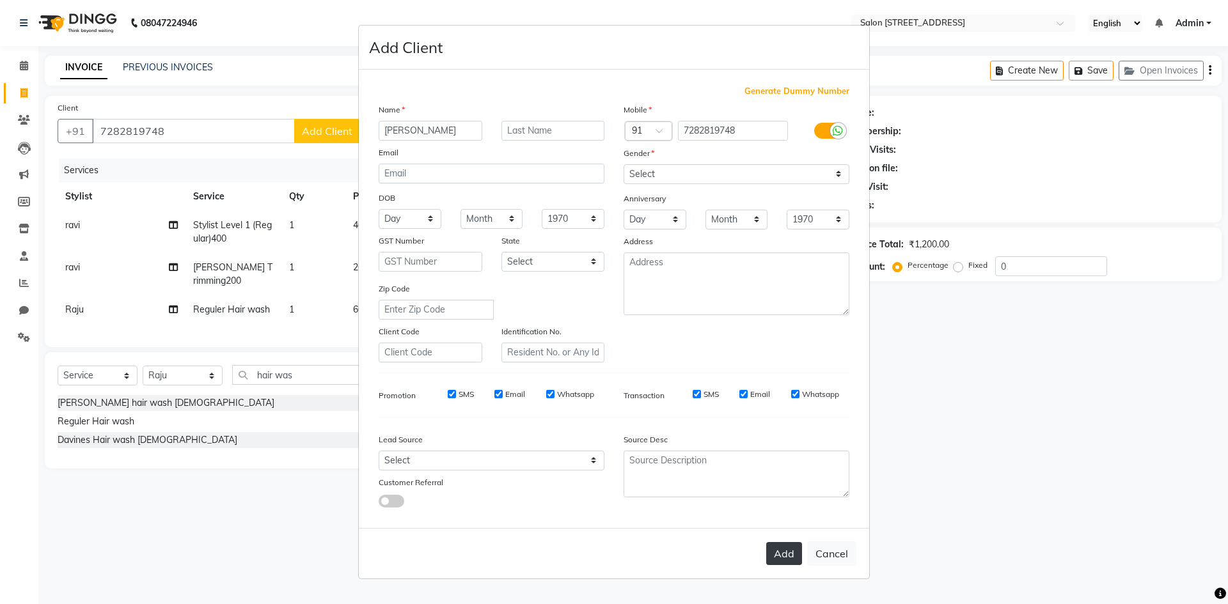
click at [785, 560] on button "Add" at bounding box center [784, 553] width 36 height 23
select select
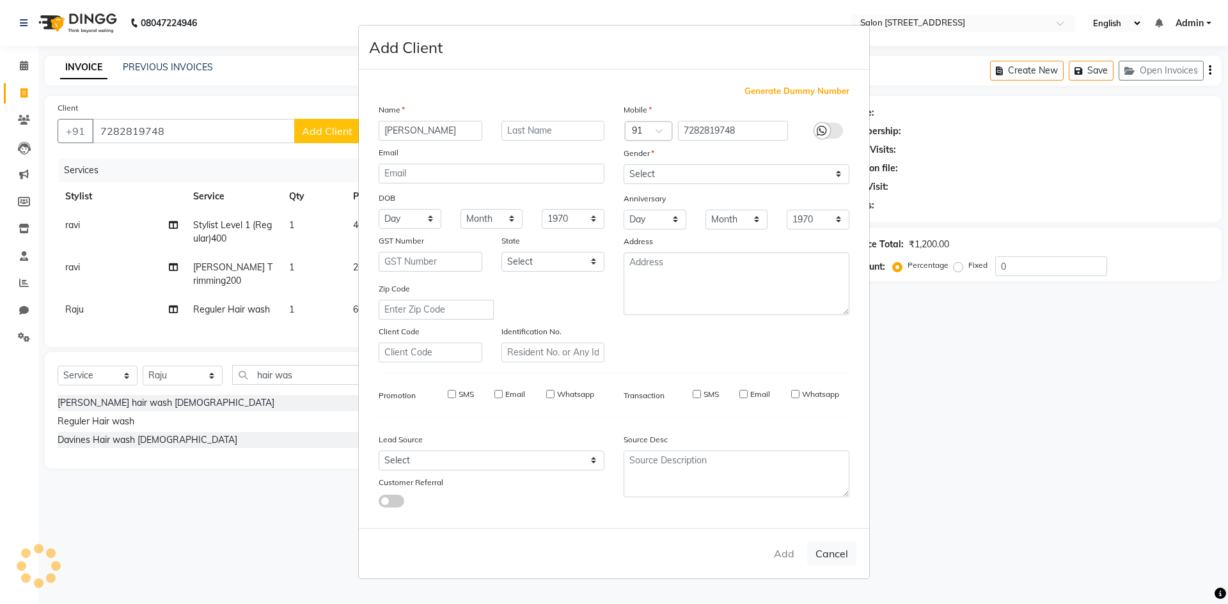
select select
checkbox input "false"
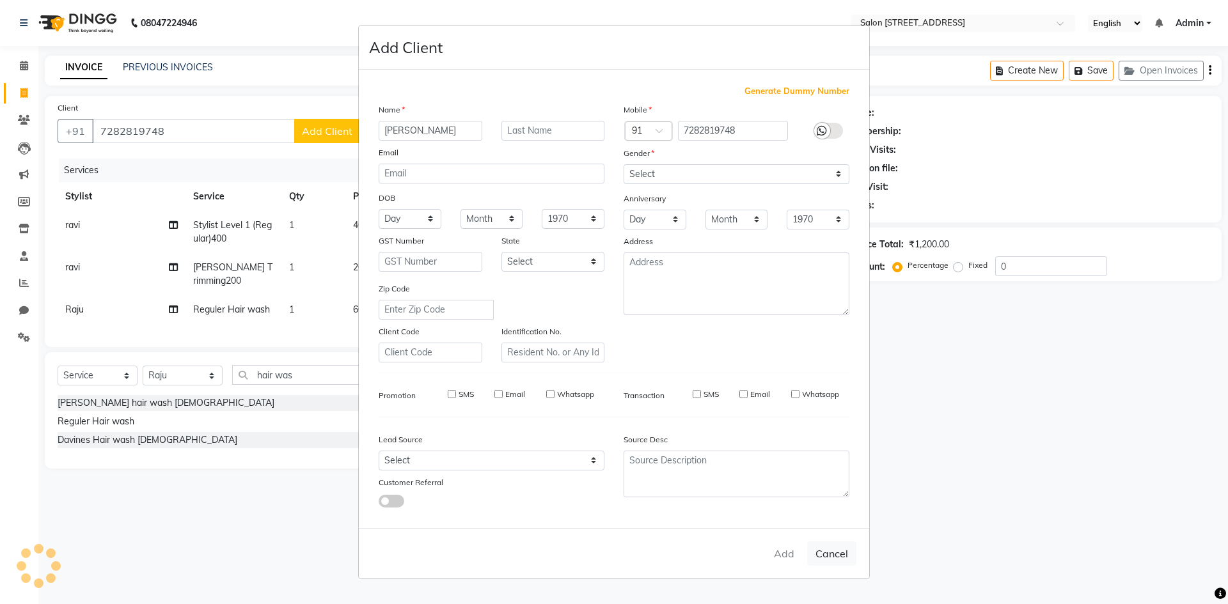
checkbox input "false"
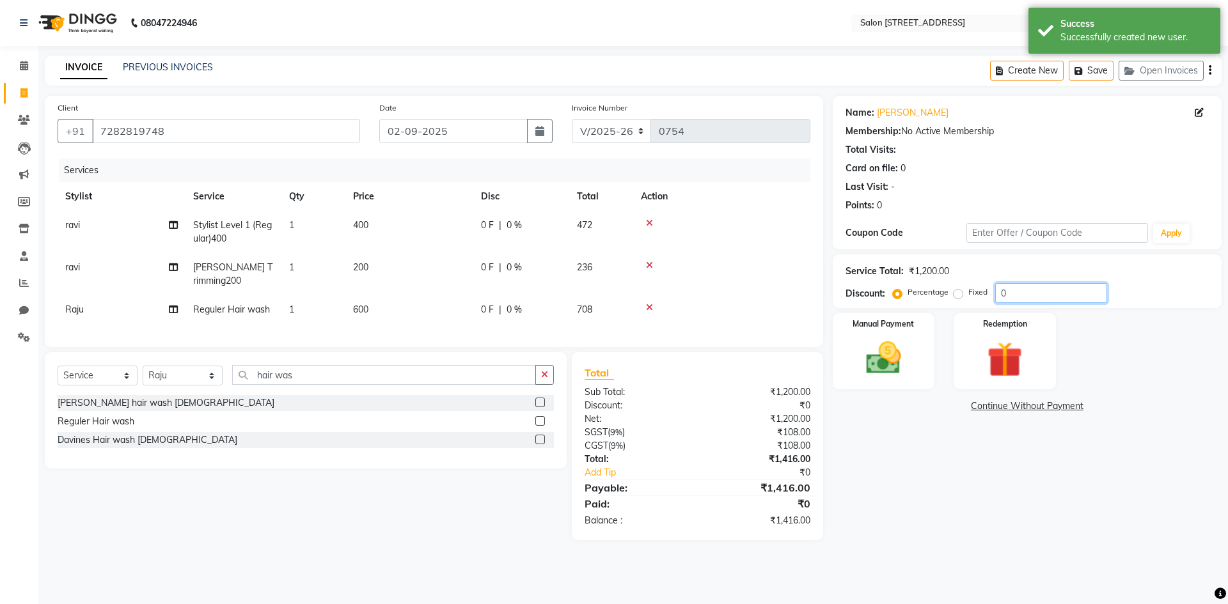
click at [1089, 295] on input "0" at bounding box center [1051, 293] width 112 height 20
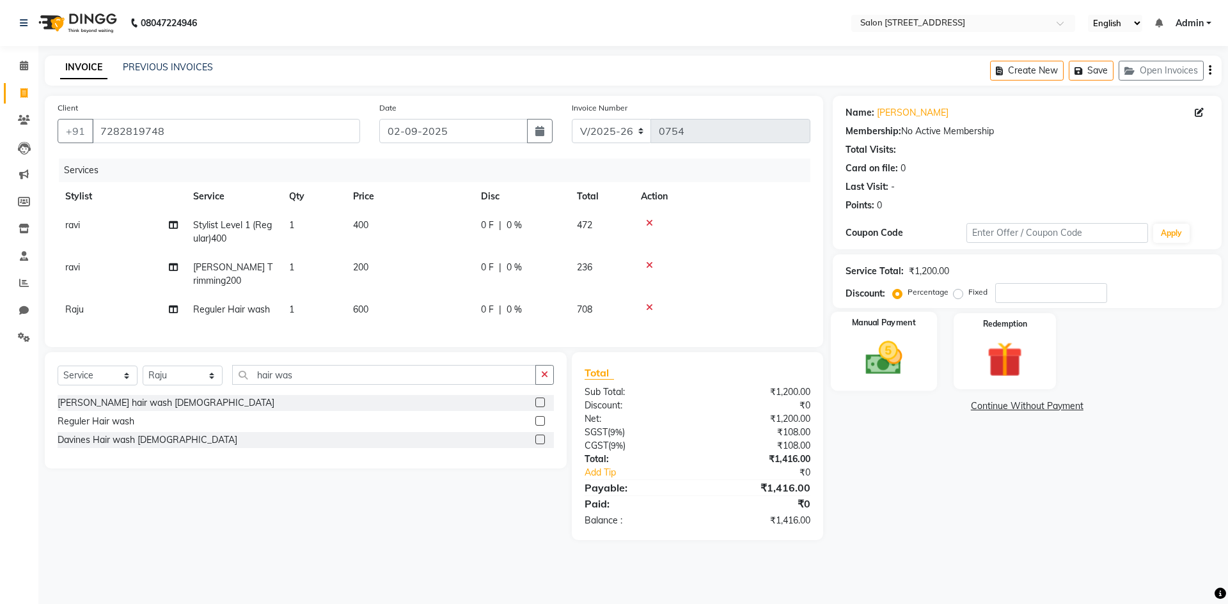
click at [885, 341] on img at bounding box center [883, 358] width 59 height 42
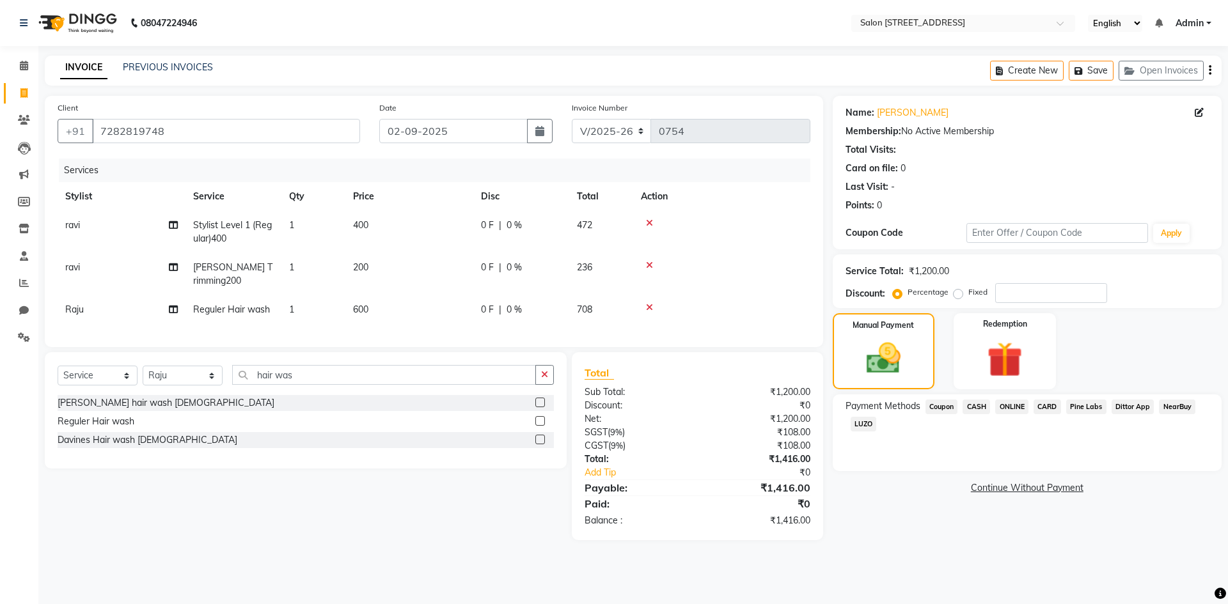
click at [1015, 404] on span "ONLINE" at bounding box center [1011, 407] width 33 height 15
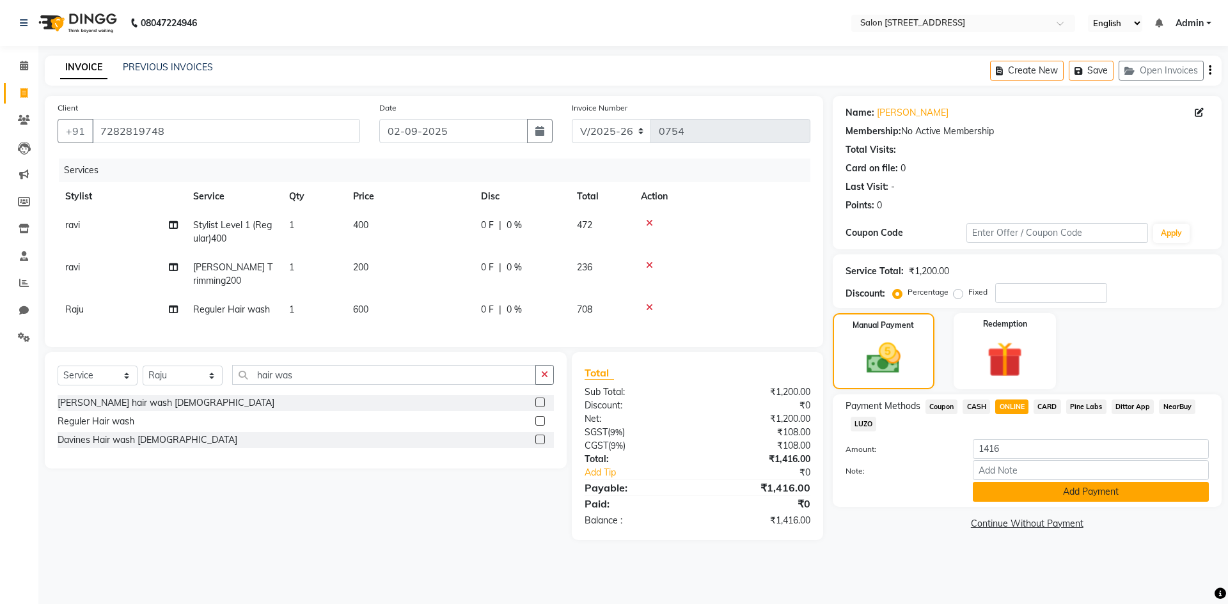
click at [1033, 494] on button "Add Payment" at bounding box center [1091, 492] width 236 height 20
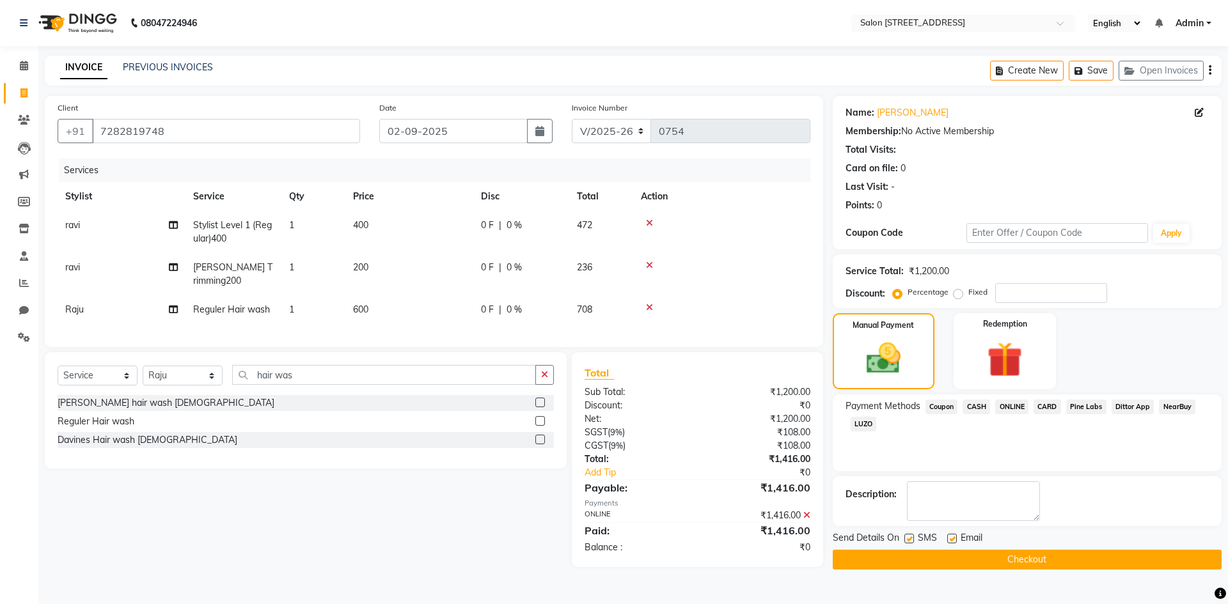
click at [953, 559] on button "Checkout" at bounding box center [1027, 560] width 389 height 20
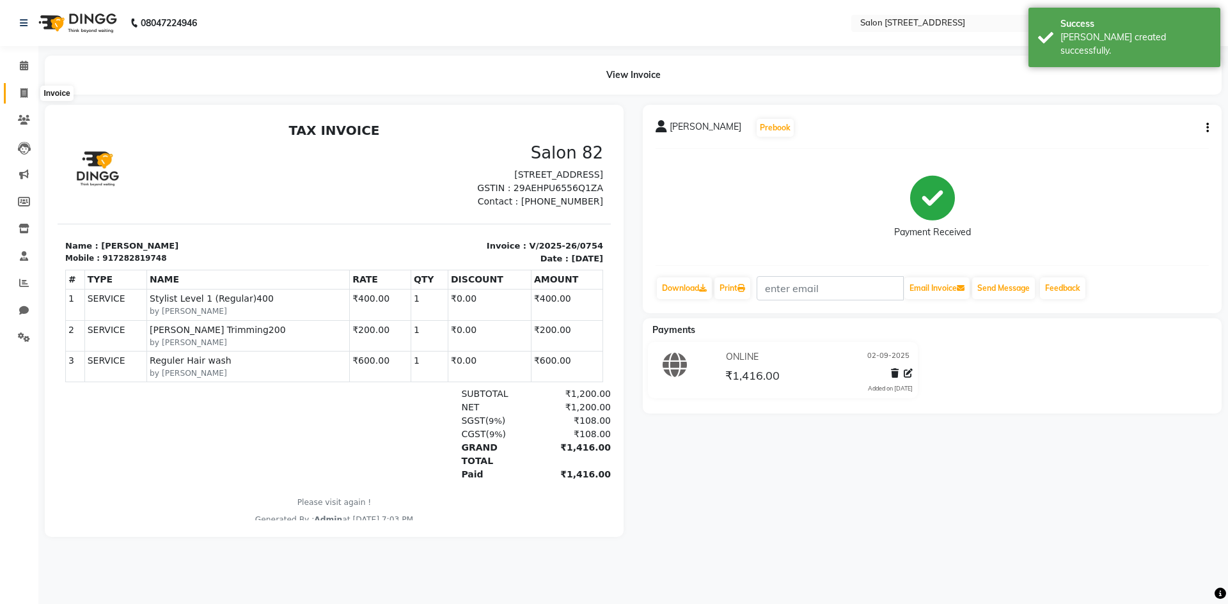
click at [16, 91] on span at bounding box center [24, 93] width 22 height 15
select select "service"
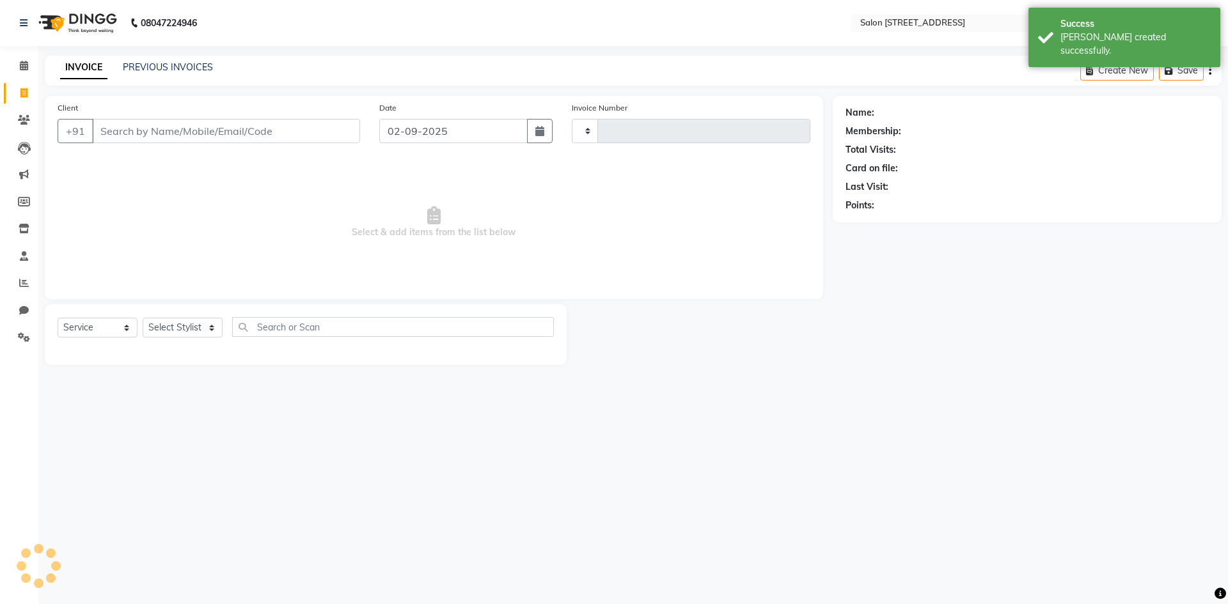
type input "0755"
select select "7707"
select select "P"
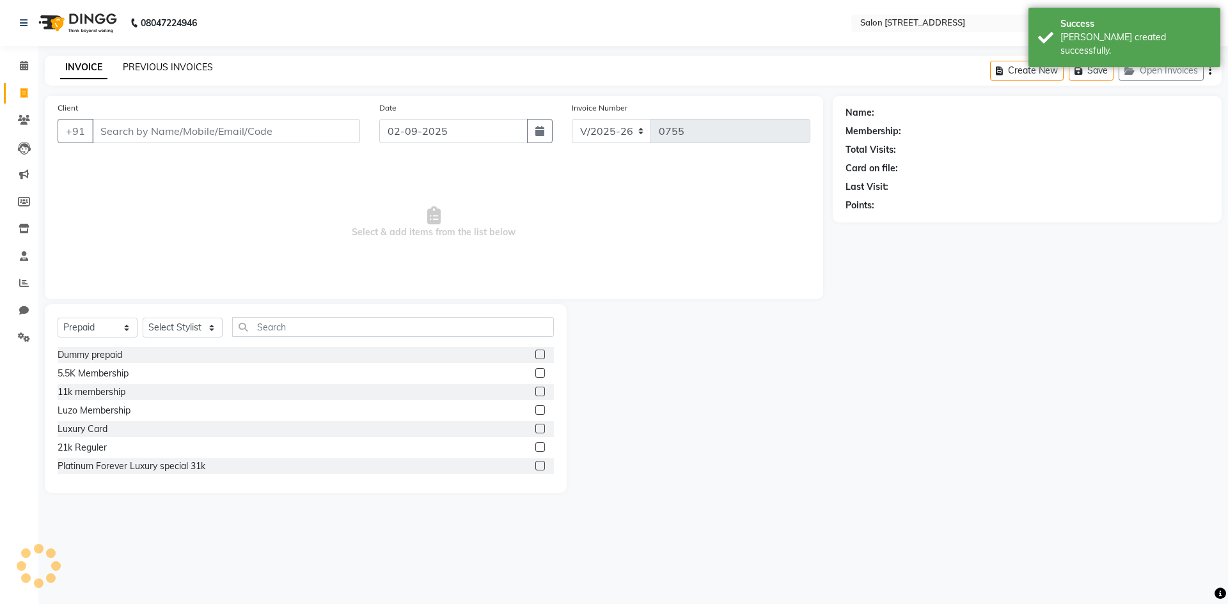
click at [168, 67] on link "PREVIOUS INVOICES" at bounding box center [168, 67] width 90 height 12
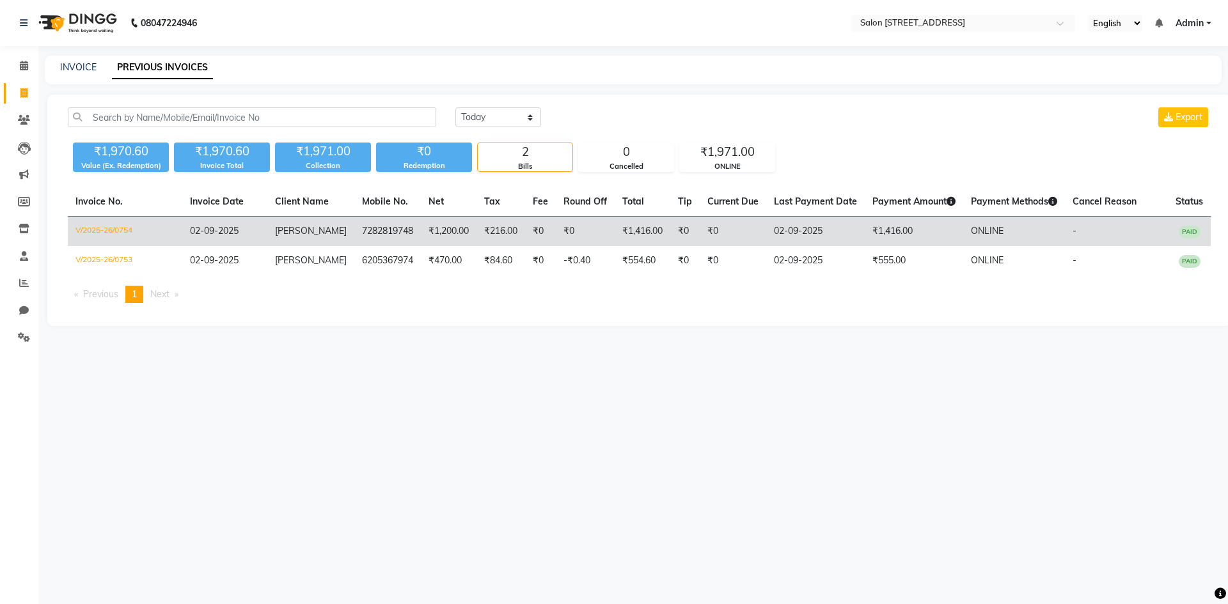
click at [564, 233] on td "₹0" at bounding box center [585, 232] width 59 height 30
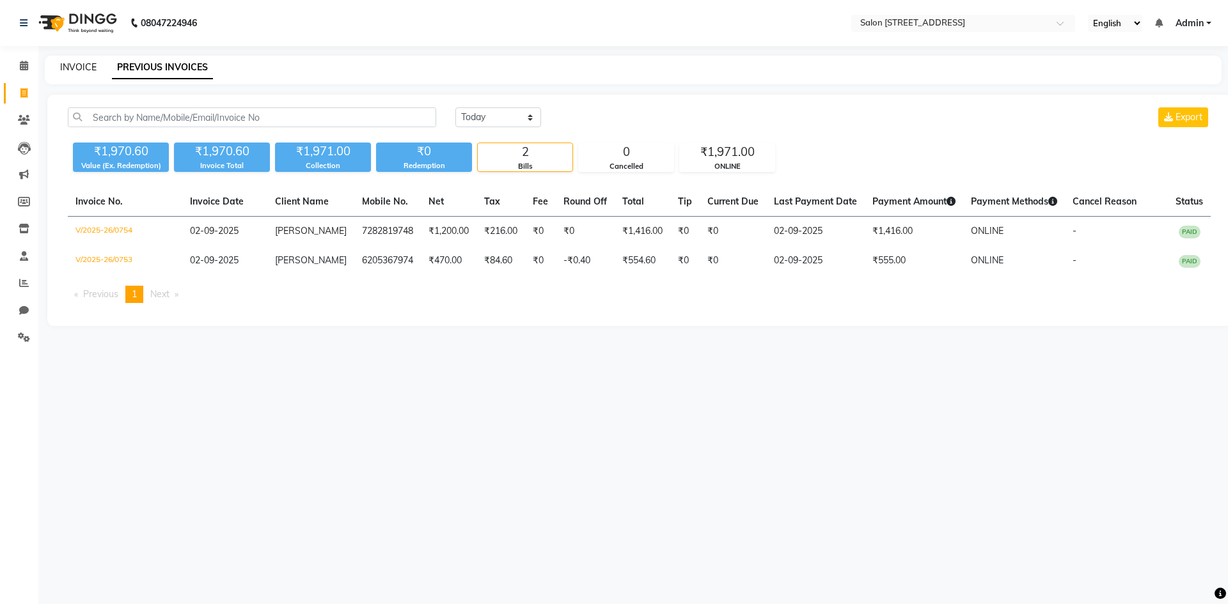
click at [79, 66] on link "INVOICE" at bounding box center [78, 67] width 36 height 12
select select "service"
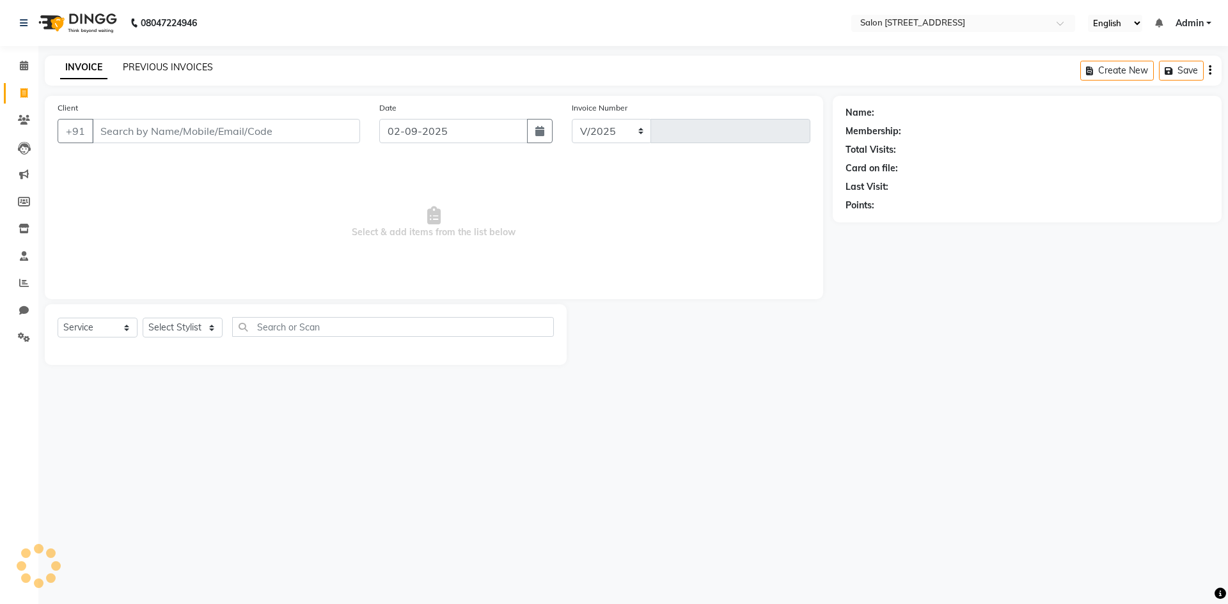
select select "7707"
type input "0755"
click at [166, 66] on link "PREVIOUS INVOICES" at bounding box center [168, 67] width 90 height 12
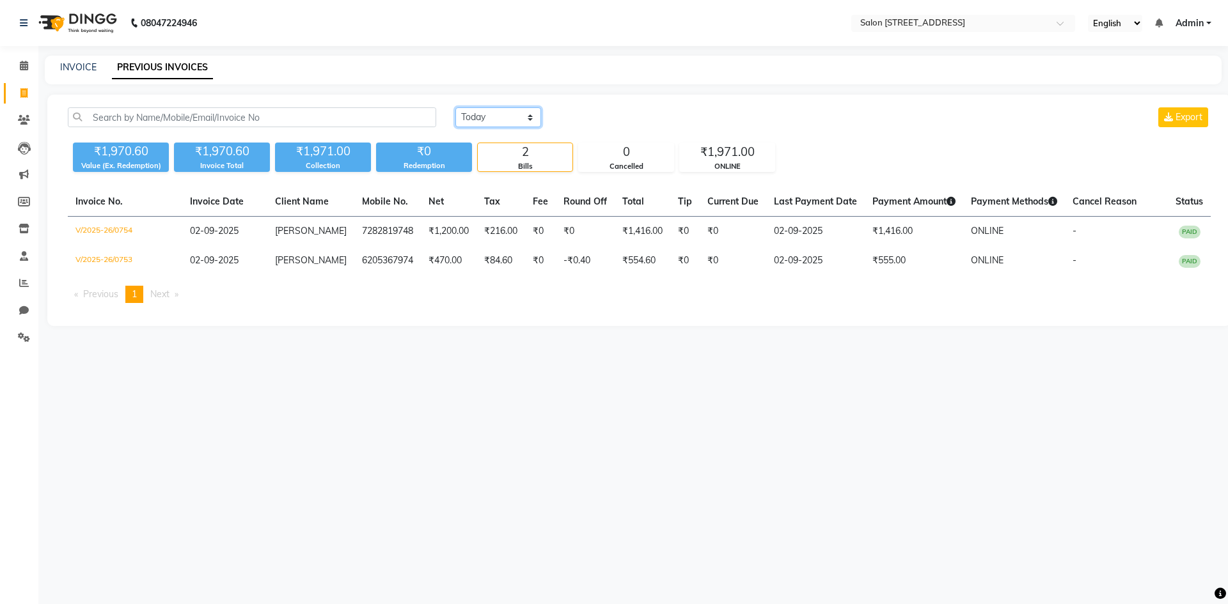
click at [523, 112] on select "Today Yesterday Custom Range" at bounding box center [498, 117] width 86 height 20
select select "range"
click at [455, 107] on select "Today Yesterday Custom Range" at bounding box center [498, 117] width 86 height 20
click at [602, 120] on input "02-09-2025" at bounding box center [603, 118] width 90 height 18
select select "9"
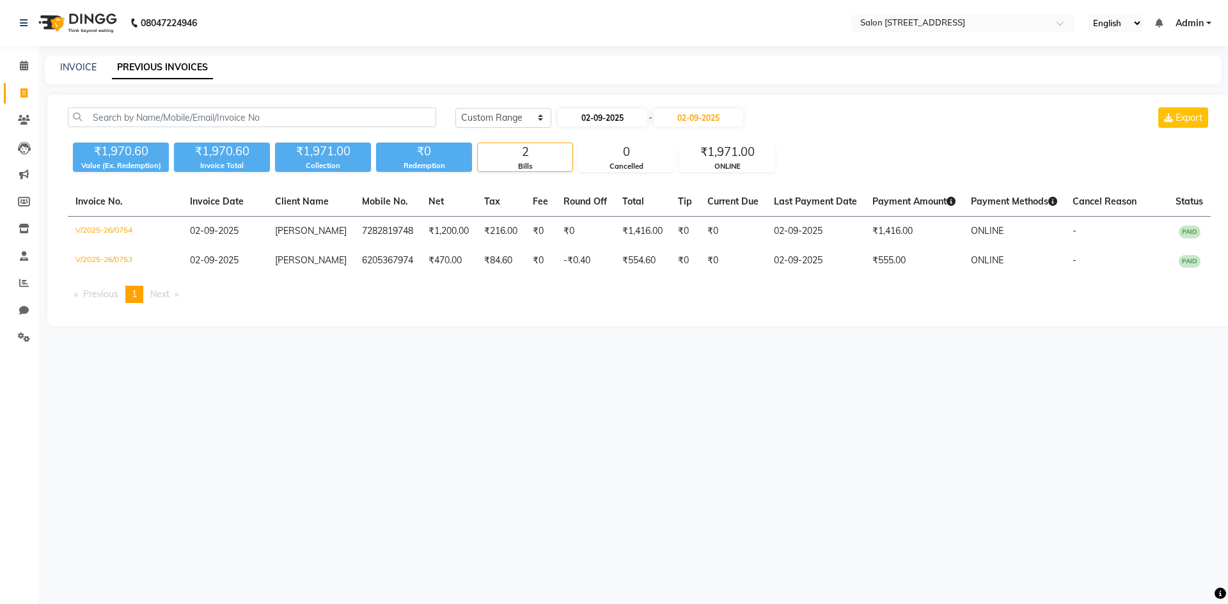
select select "2025"
click at [570, 178] on div "1" at bounding box center [571, 183] width 20 height 20
type input "01-09-2025"
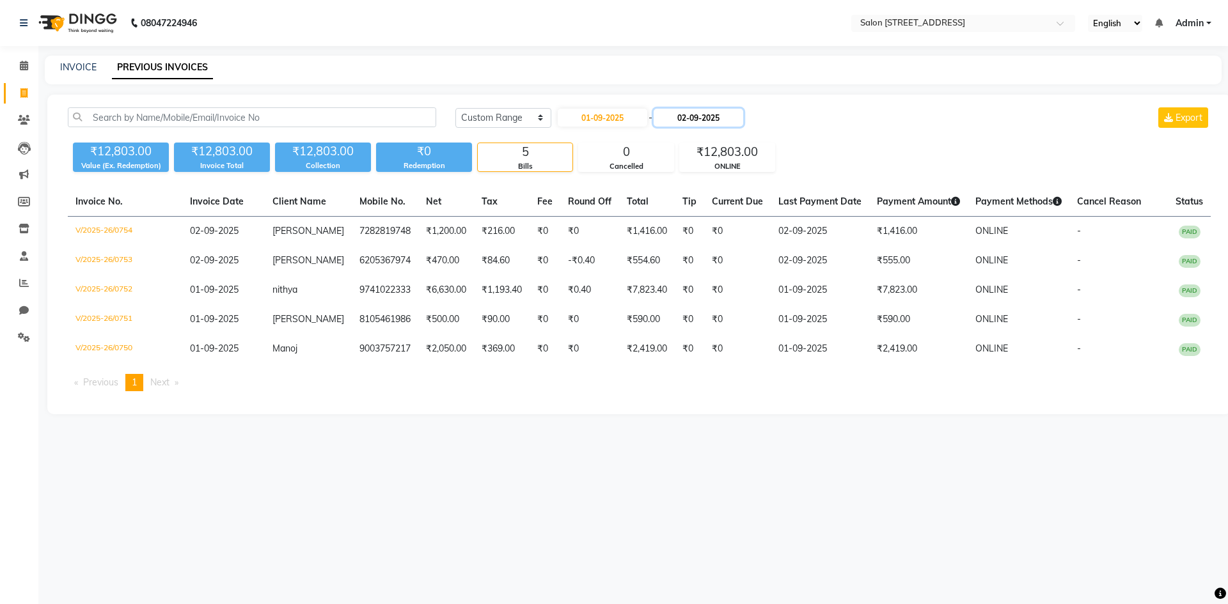
click at [713, 116] on input "02-09-2025" at bounding box center [698, 118] width 90 height 18
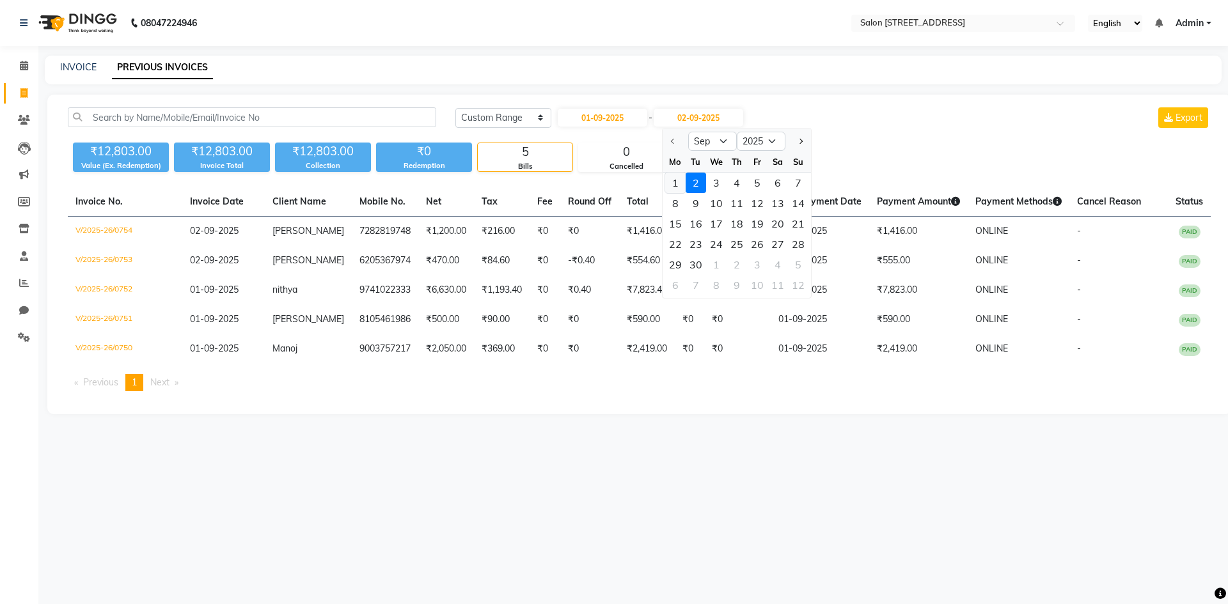
click at [673, 180] on div "1" at bounding box center [675, 183] width 20 height 20
type input "01-09-2025"
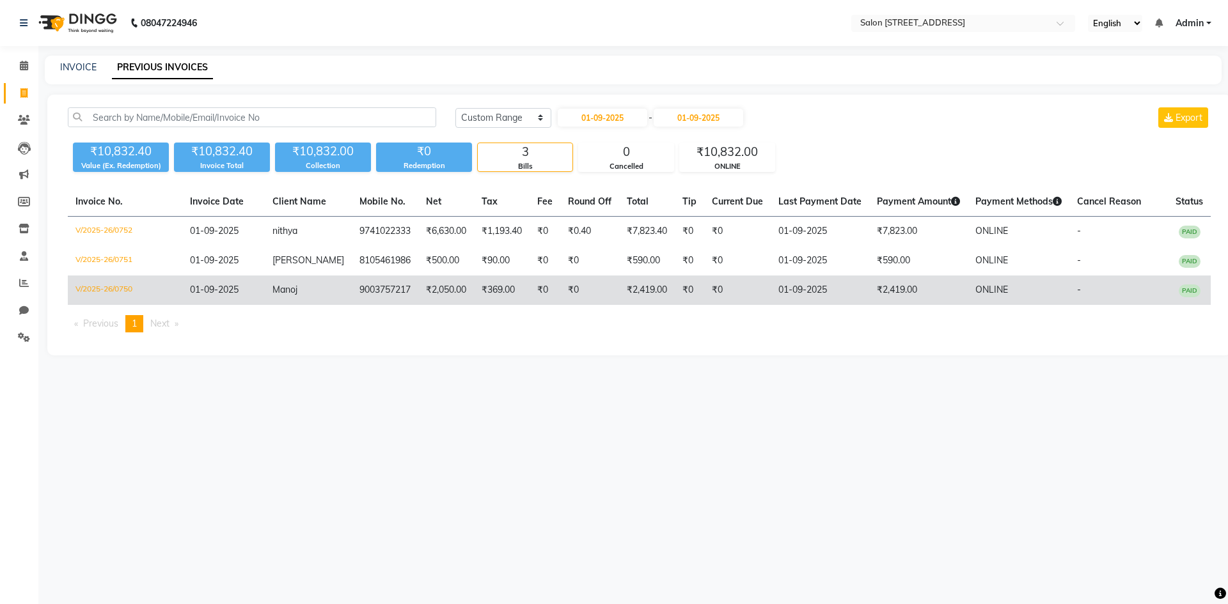
click at [529, 288] on td "₹0" at bounding box center [544, 290] width 31 height 29
click at [561, 292] on td "₹0" at bounding box center [589, 290] width 59 height 29
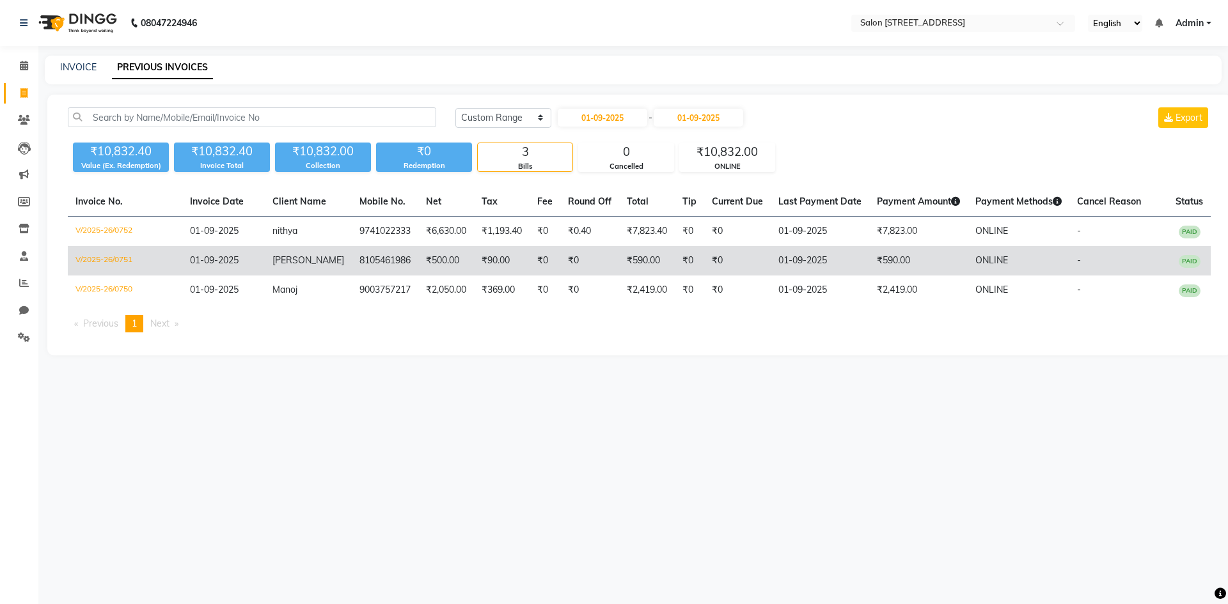
click at [529, 256] on td "₹0" at bounding box center [544, 260] width 31 height 29
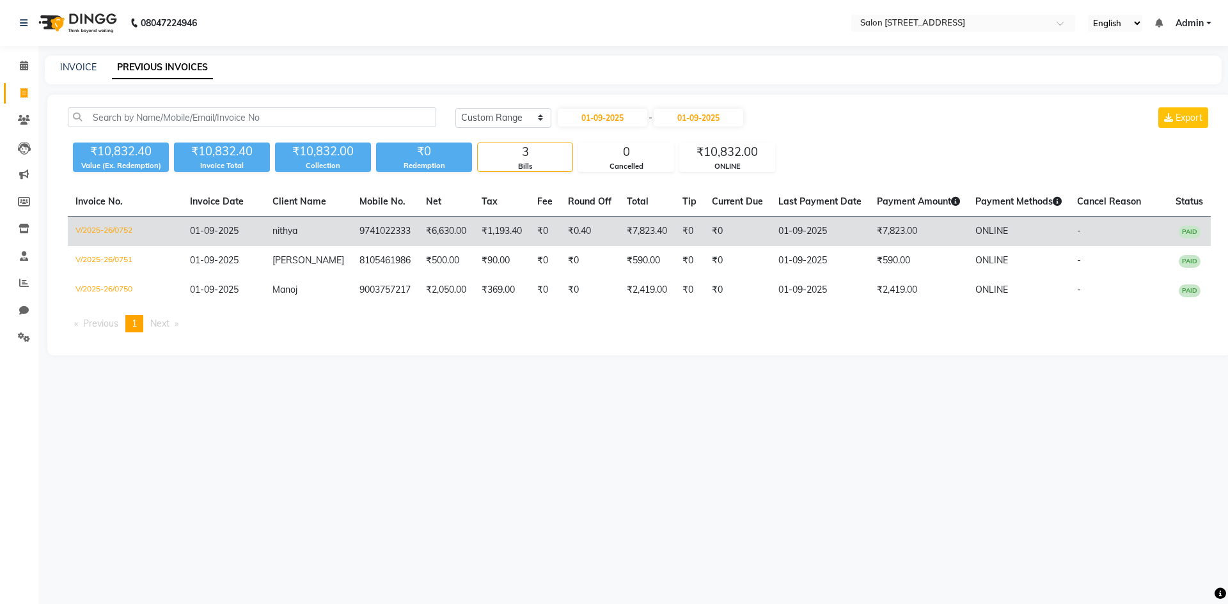
click at [361, 228] on td "9741022333" at bounding box center [385, 232] width 66 height 30
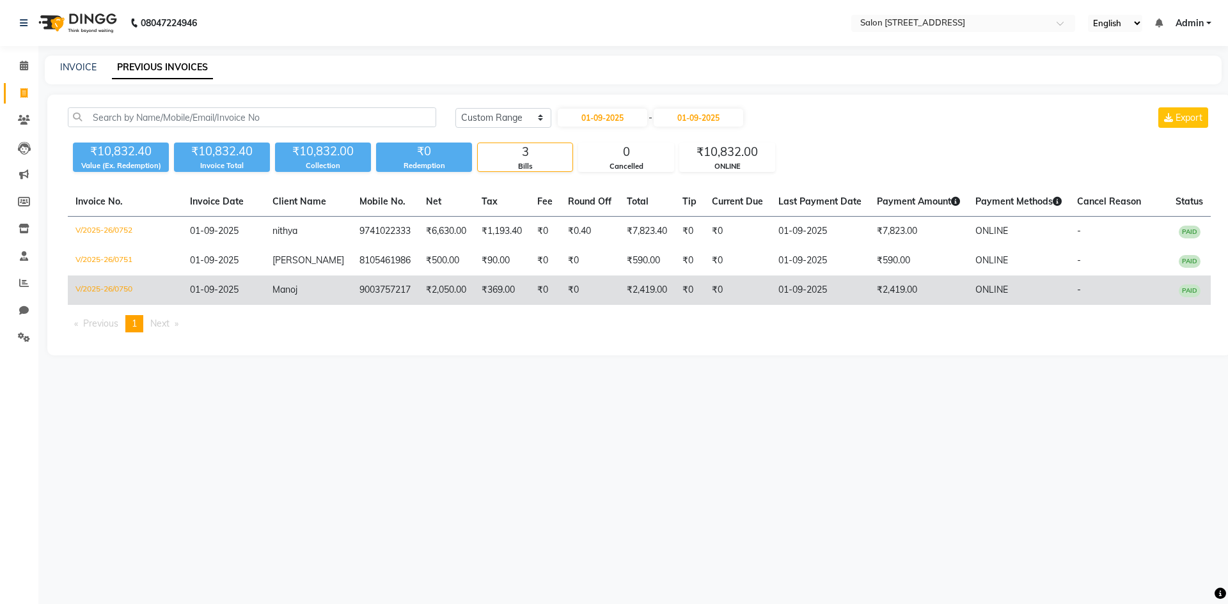
click at [508, 278] on td "₹369.00" at bounding box center [502, 290] width 56 height 29
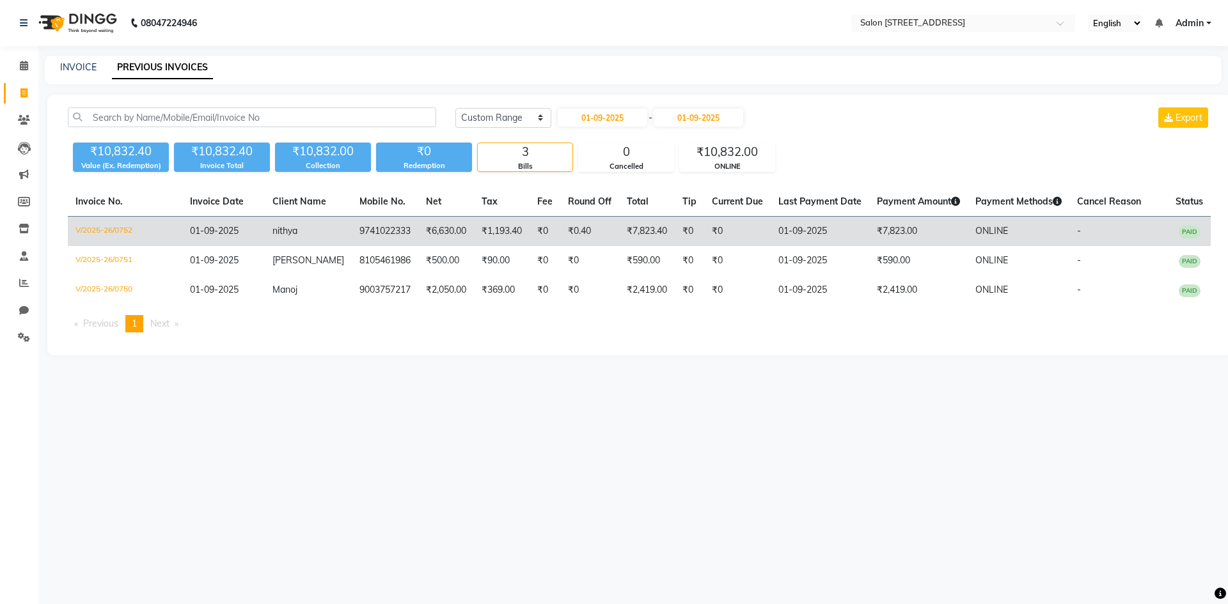
click at [430, 237] on td "₹6,630.00" at bounding box center [446, 232] width 56 height 30
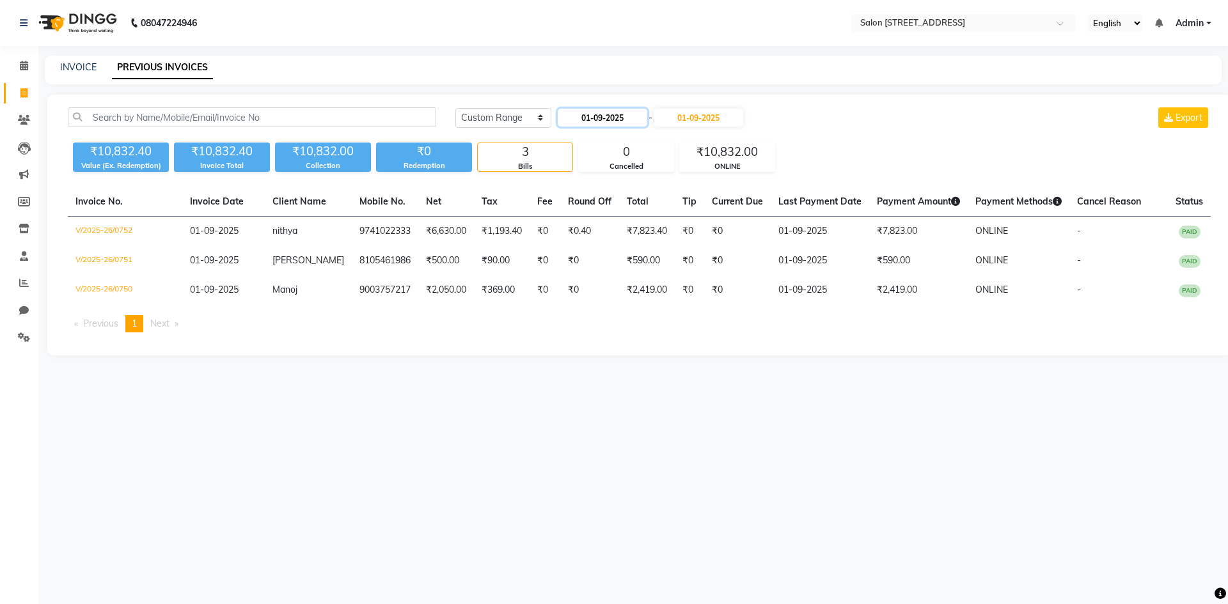
click at [604, 109] on input "01-09-2025" at bounding box center [603, 118] width 90 height 18
select select "9"
select select "2025"
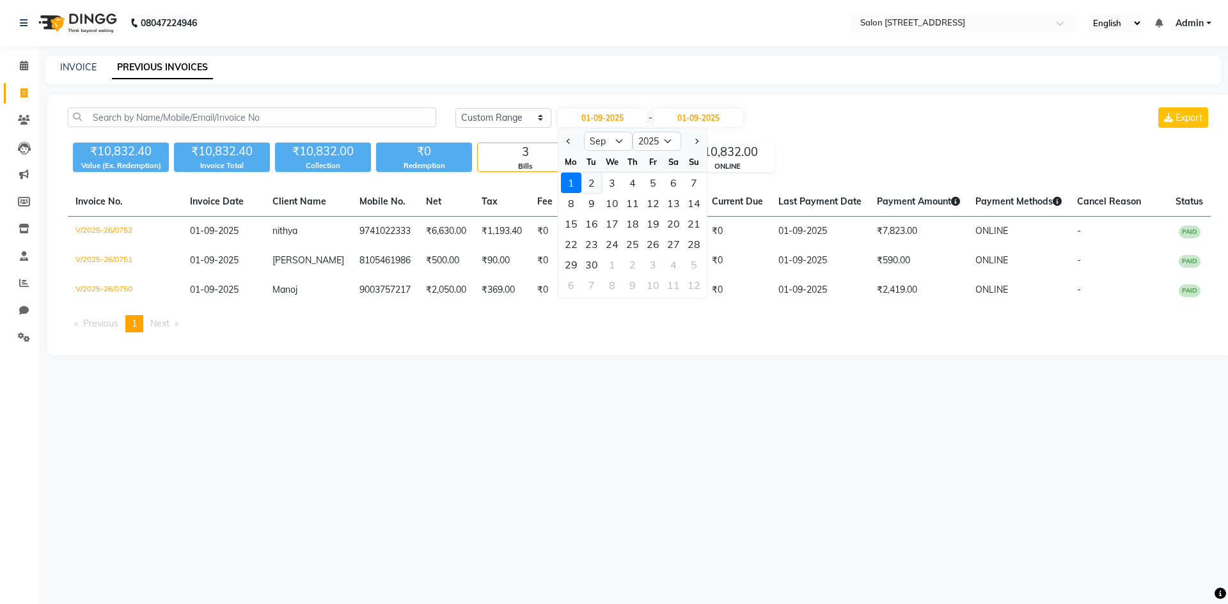
click at [595, 182] on div "2" at bounding box center [591, 183] width 20 height 20
type input "02-09-2025"
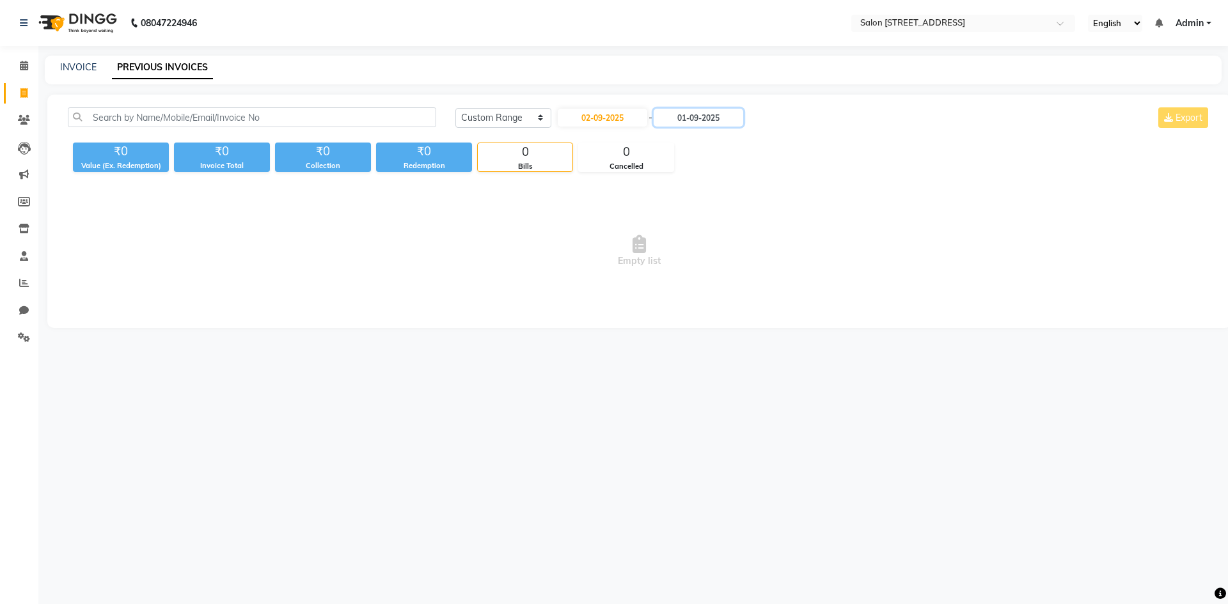
click at [723, 124] on input "01-09-2025" at bounding box center [698, 118] width 90 height 18
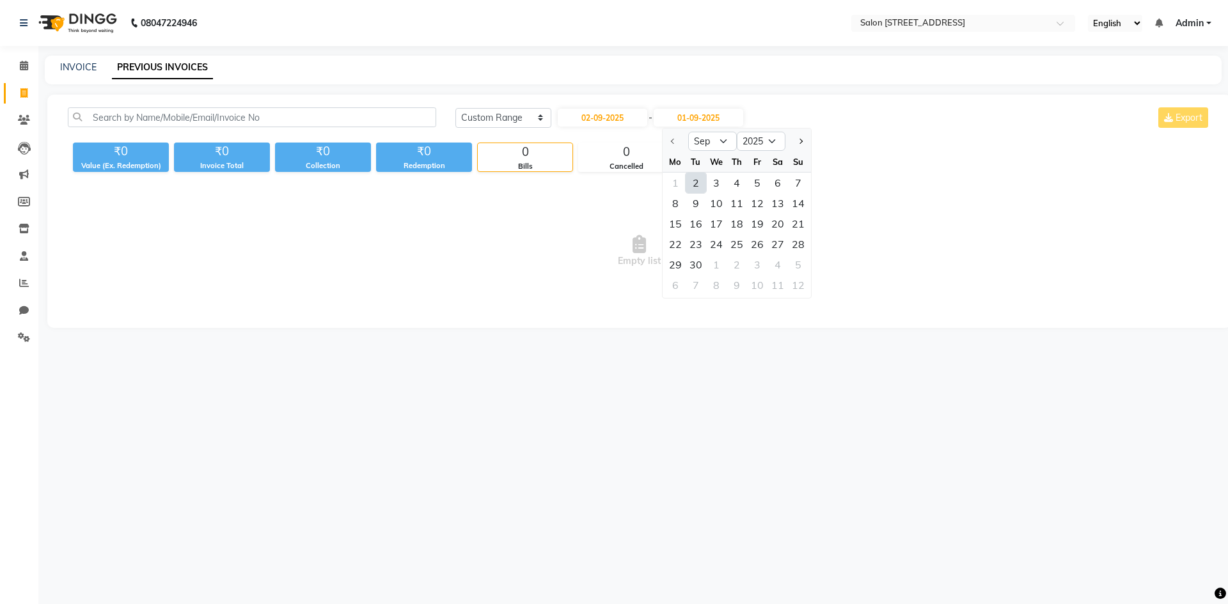
click at [692, 190] on div "2" at bounding box center [695, 183] width 20 height 20
type input "02-09-2025"
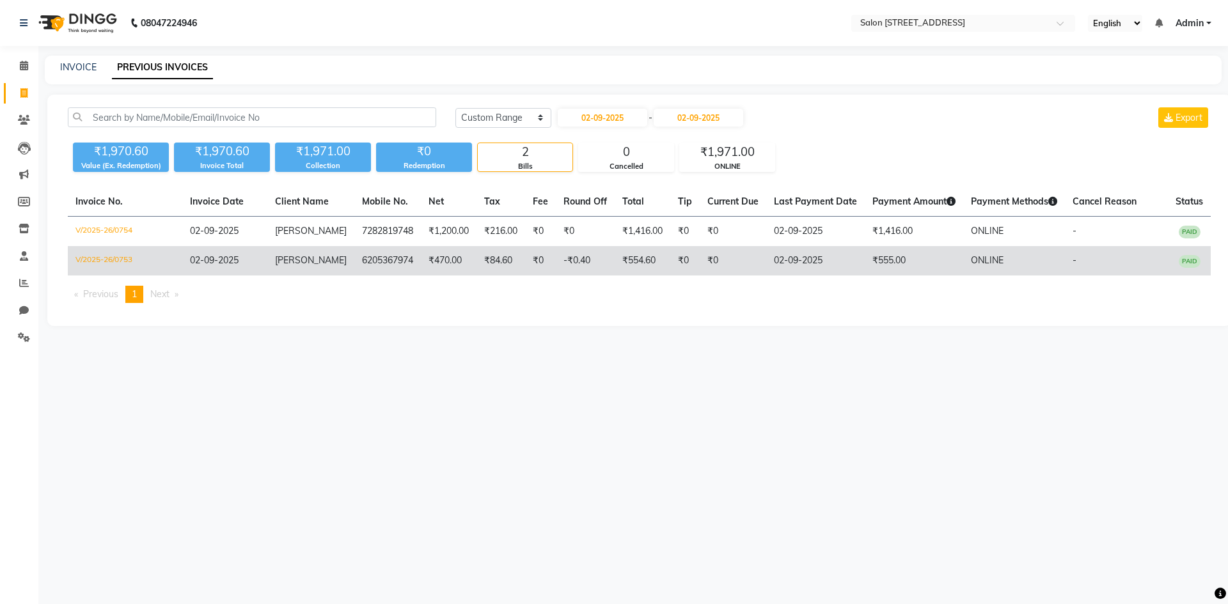
click at [320, 254] on td "shiuli" at bounding box center [310, 260] width 87 height 29
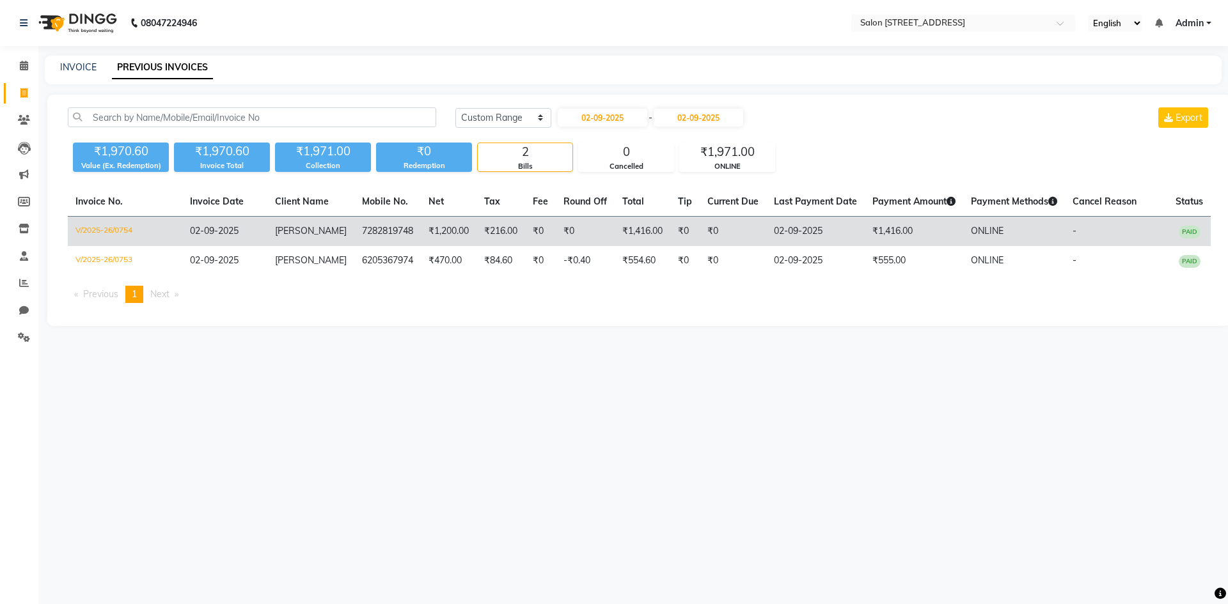
click at [531, 228] on td "₹0" at bounding box center [540, 232] width 31 height 30
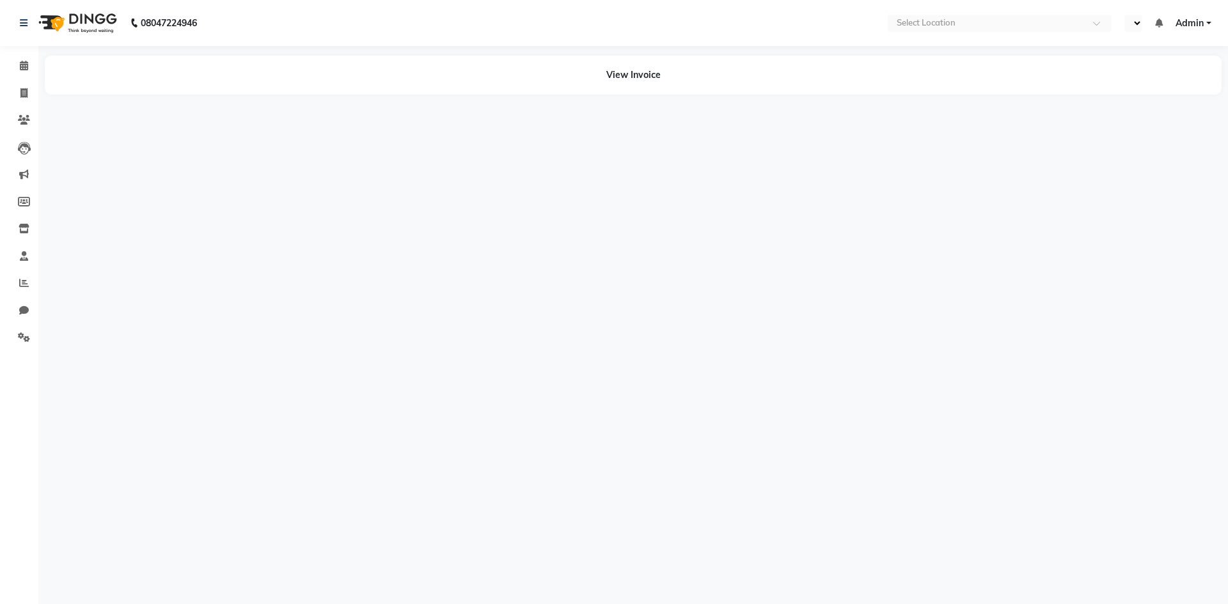
select select "en"
